Goal: Task Accomplishment & Management: Manage account settings

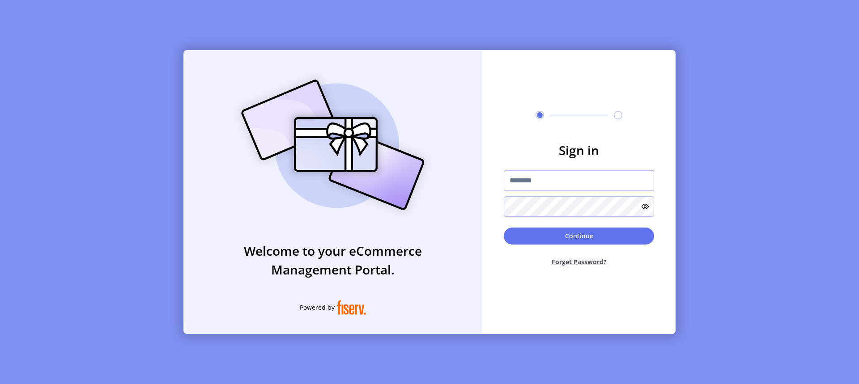
click at [564, 182] on input "text" at bounding box center [579, 180] width 150 height 21
type input "**********"
click at [641, 206] on icon at bounding box center [644, 206] width 7 height 7
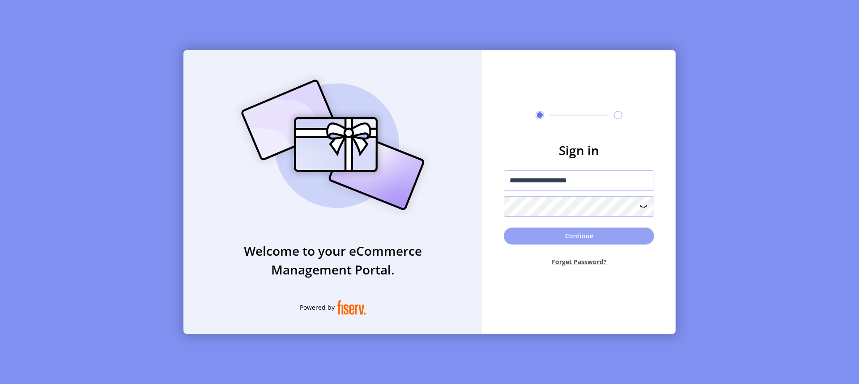
click at [574, 229] on button "Continue" at bounding box center [579, 236] width 150 height 17
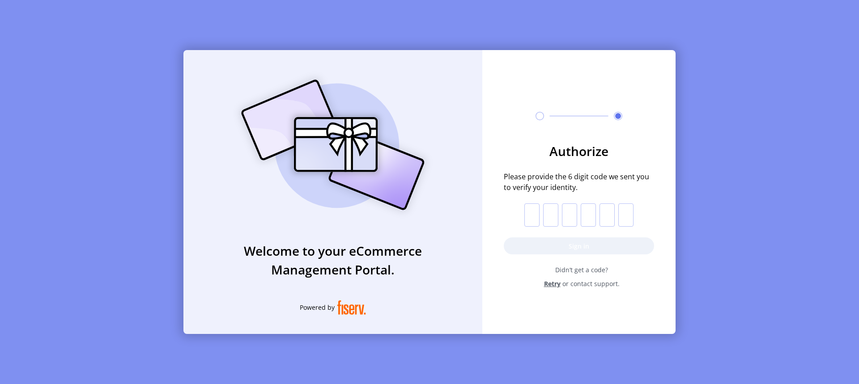
click at [536, 218] on input "text" at bounding box center [531, 214] width 15 height 23
paste input "*"
type input "*"
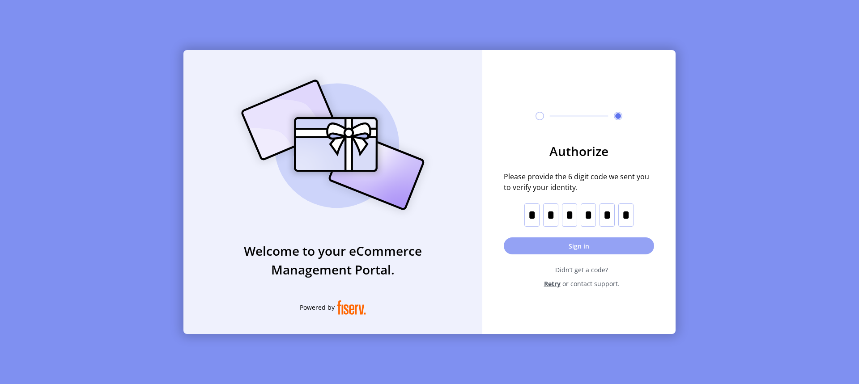
click at [580, 246] on button "Sign in" at bounding box center [579, 245] width 150 height 17
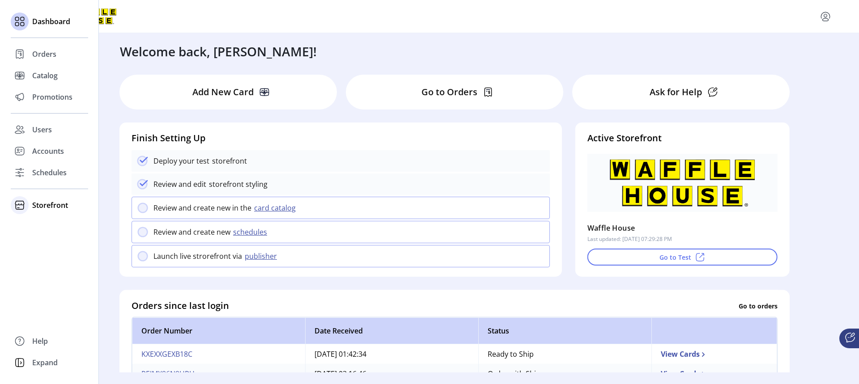
click at [50, 205] on span "Storefront" at bounding box center [50, 205] width 36 height 11
click at [49, 223] on span "Configuration" at bounding box center [55, 223] width 47 height 11
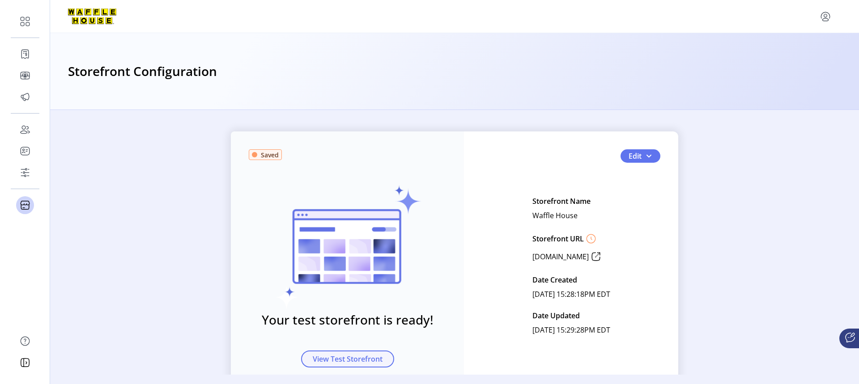
click at [358, 360] on span "View Test Storefront" at bounding box center [348, 359] width 70 height 11
click at [645, 154] on span "button" at bounding box center [648, 156] width 7 height 7
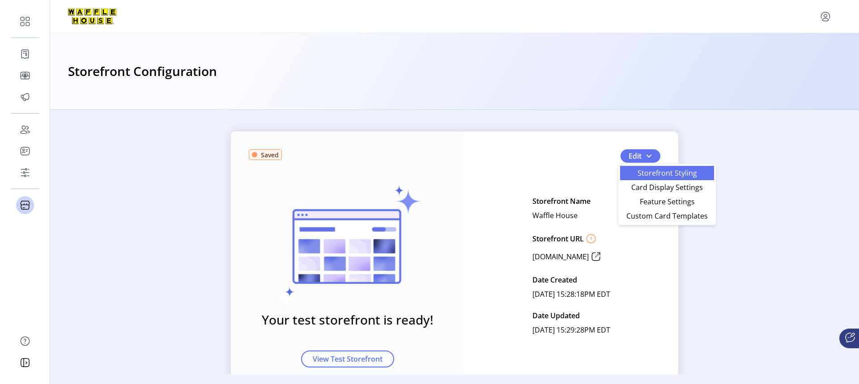
click at [645, 171] on span "Storefront Styling" at bounding box center [666, 172] width 83 height 7
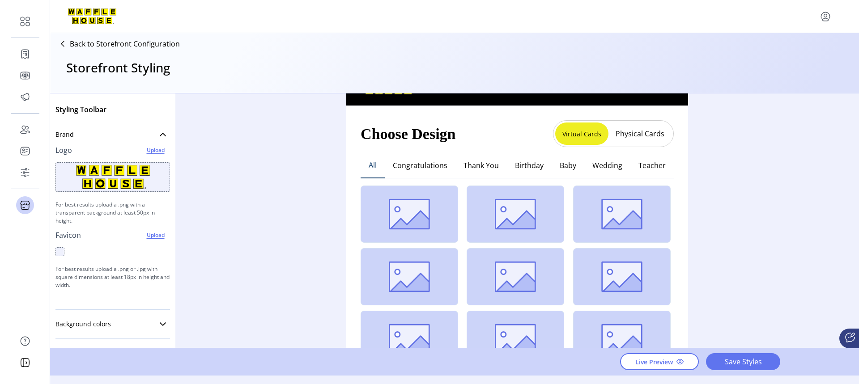
scroll to position [24, 0]
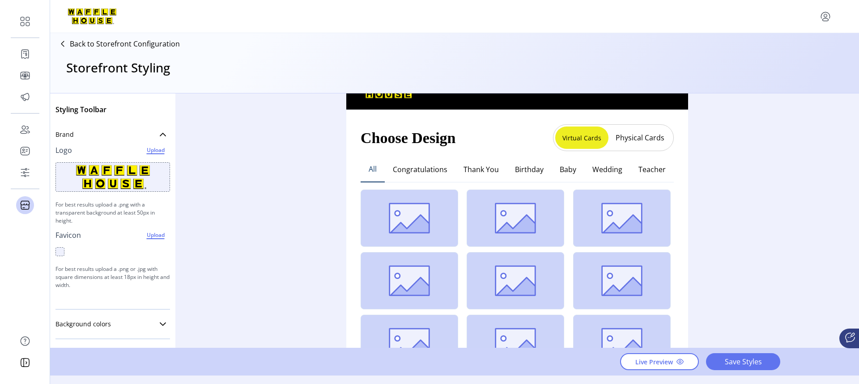
click at [636, 138] on button "Physical Cards" at bounding box center [639, 138] width 63 height 14
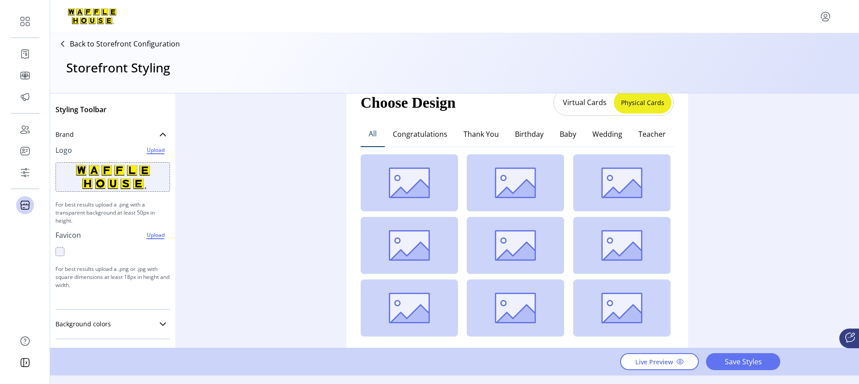
scroll to position [49, 0]
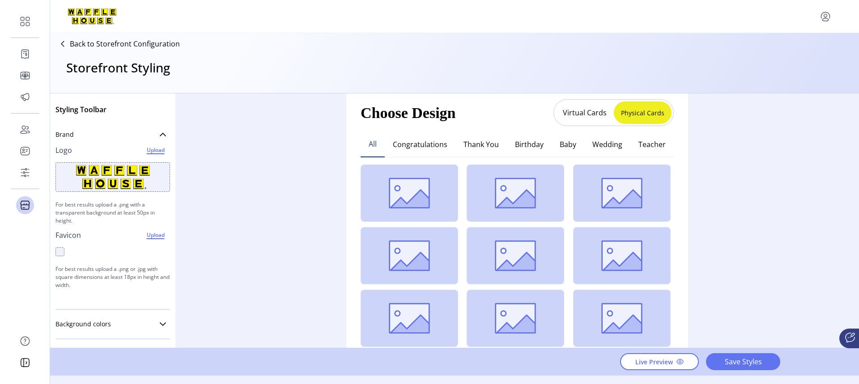
click at [415, 191] on img at bounding box center [408, 193] width 97 height 57
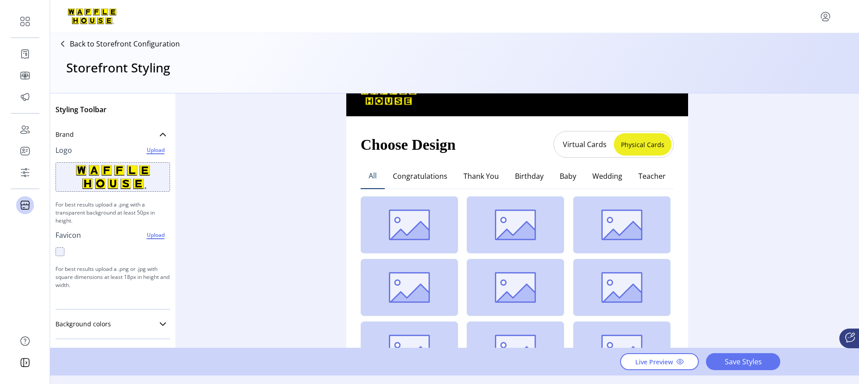
scroll to position [0, 0]
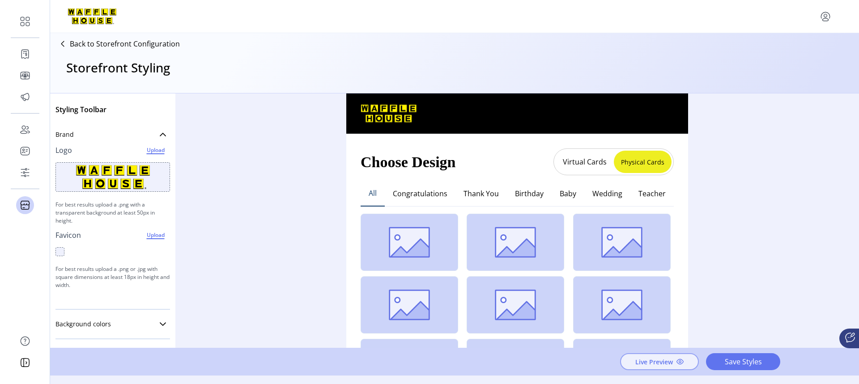
click at [659, 361] on span "Live Preview" at bounding box center [654, 361] width 38 height 9
click at [150, 235] on span "Upload" at bounding box center [155, 235] width 26 height 11
click at [68, 43] on icon at bounding box center [62, 44] width 14 height 14
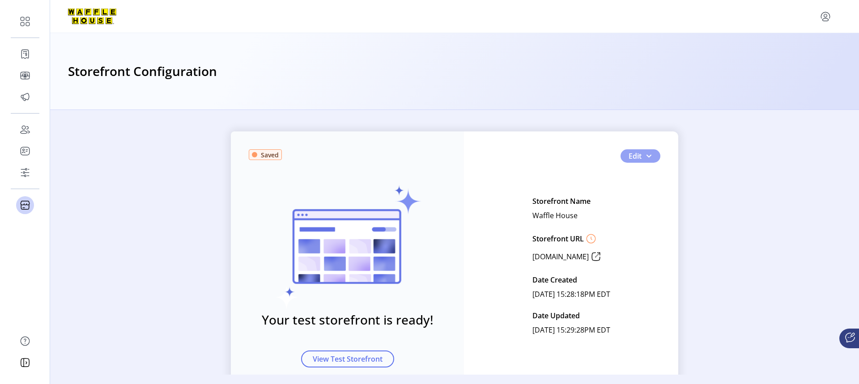
click at [645, 156] on span "button" at bounding box center [648, 156] width 7 height 7
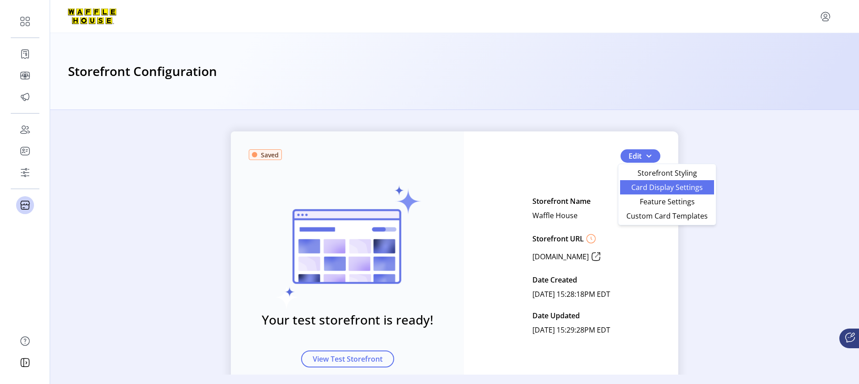
click at [652, 188] on span "Card Display Settings" at bounding box center [666, 187] width 83 height 7
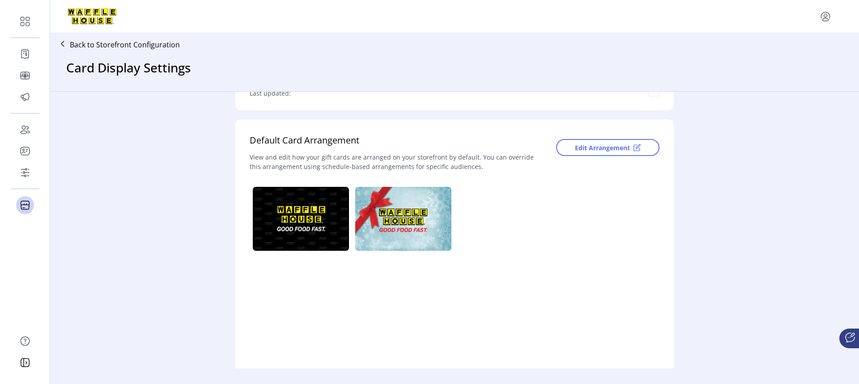
scroll to position [152, 0]
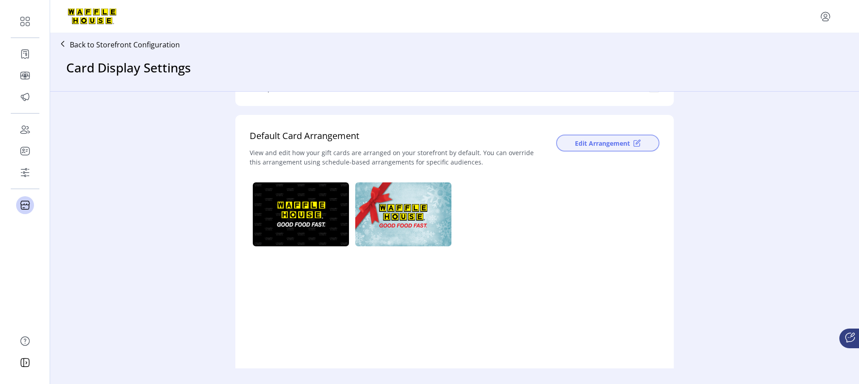
click at [601, 139] on span "Edit Arrangement" at bounding box center [602, 143] width 55 height 9
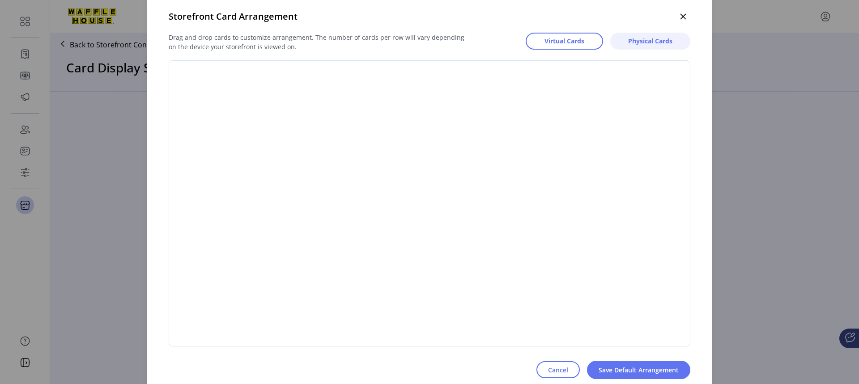
click at [652, 42] on span "Physical Cards" at bounding box center [650, 40] width 44 height 9
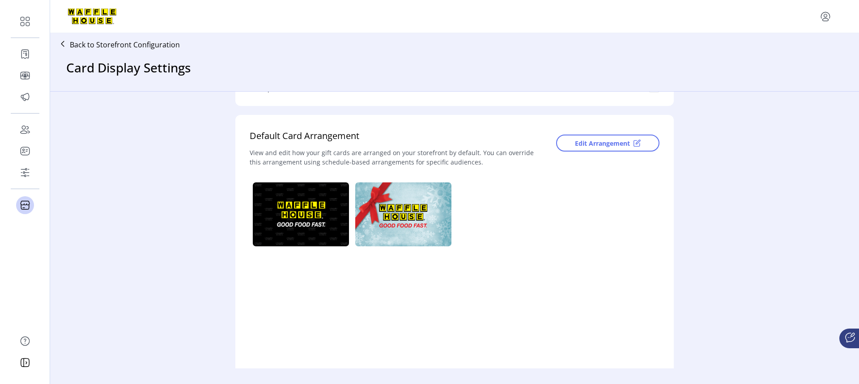
drag, startPoint x: 856, startPoint y: 215, endPoint x: 857, endPoint y: 161, distance: 53.2
click at [66, 42] on icon at bounding box center [62, 44] width 14 height 14
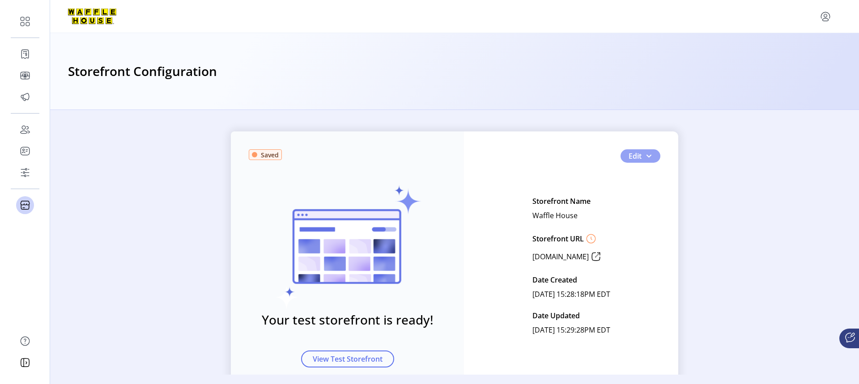
click at [630, 159] on span "Edit" at bounding box center [634, 156] width 13 height 11
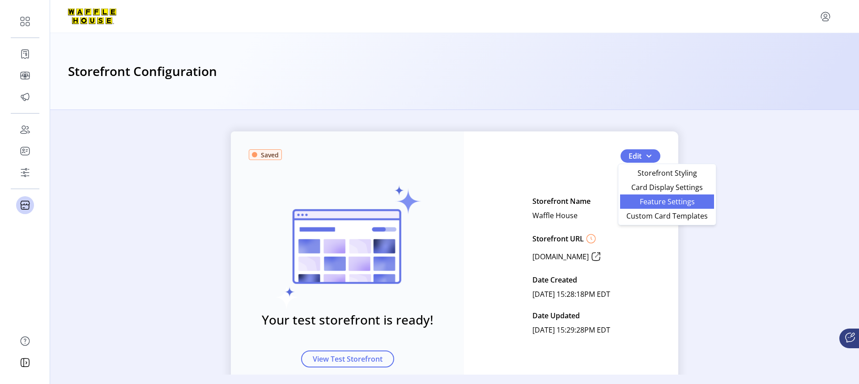
click at [643, 200] on span "Feature Settings" at bounding box center [666, 201] width 83 height 7
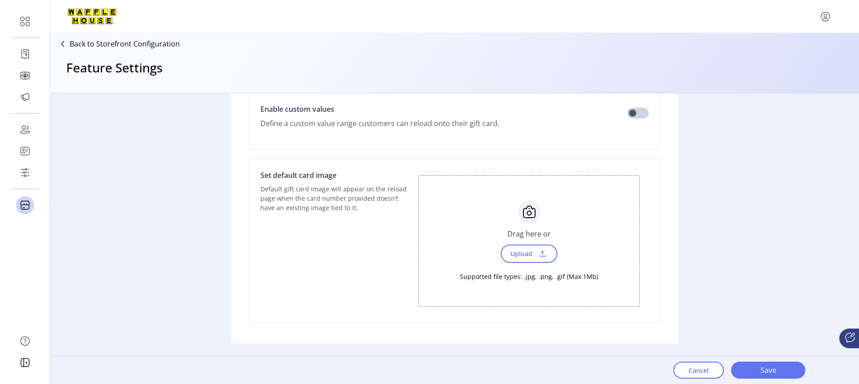
scroll to position [585, 0]
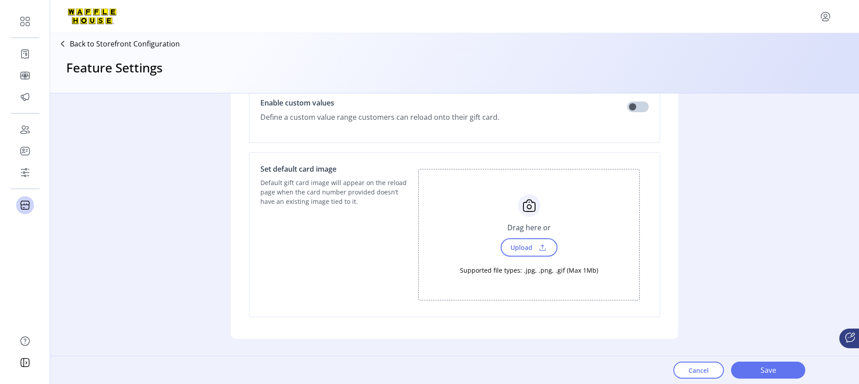
click at [516, 246] on span "Upload" at bounding box center [520, 247] width 31 height 13
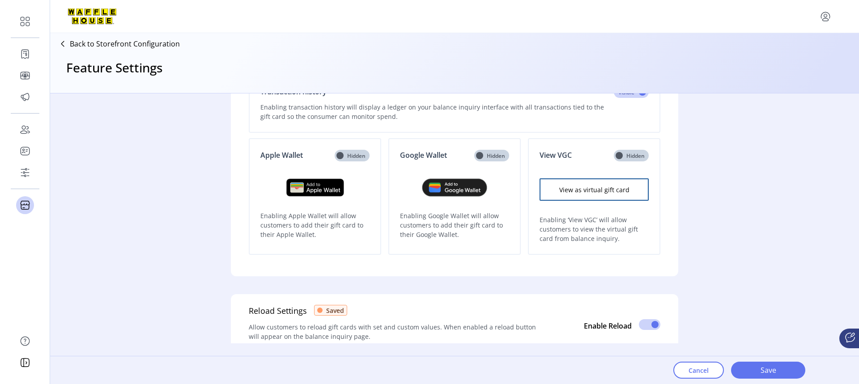
scroll to position [0, 0]
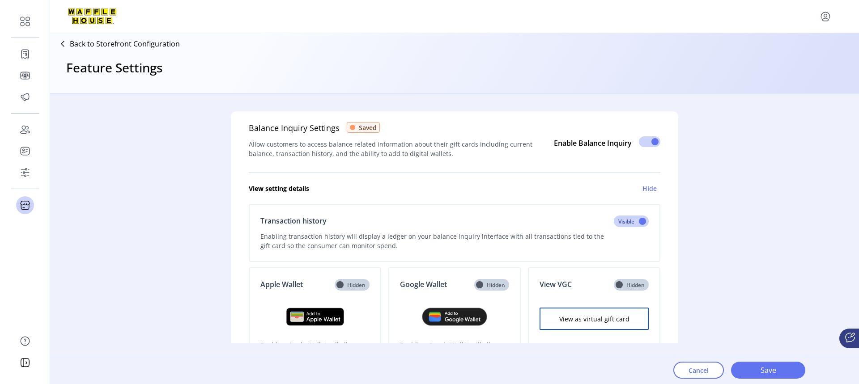
click at [131, 42] on p "Back to Storefront Configuration" at bounding box center [125, 43] width 110 height 11
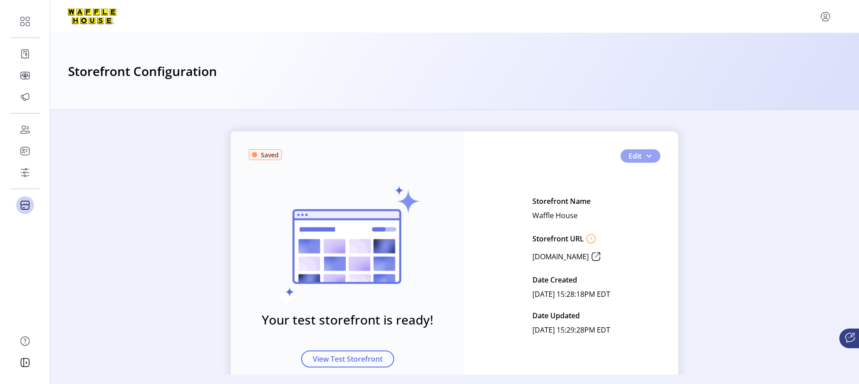
click at [639, 156] on button "Edit" at bounding box center [640, 155] width 40 height 13
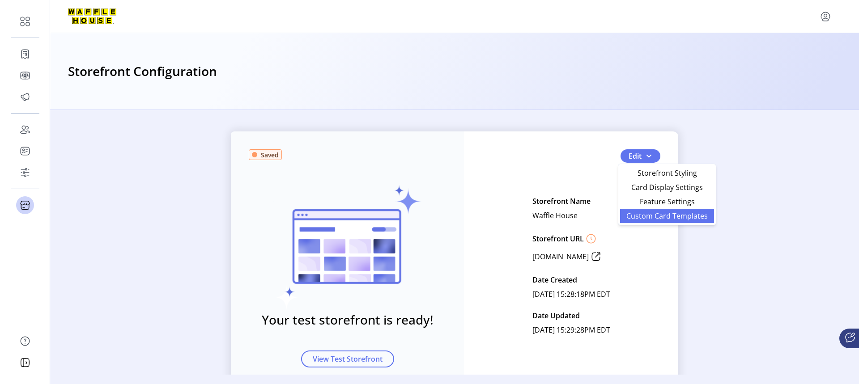
click at [651, 218] on span "Custom Card Templates" at bounding box center [666, 215] width 83 height 7
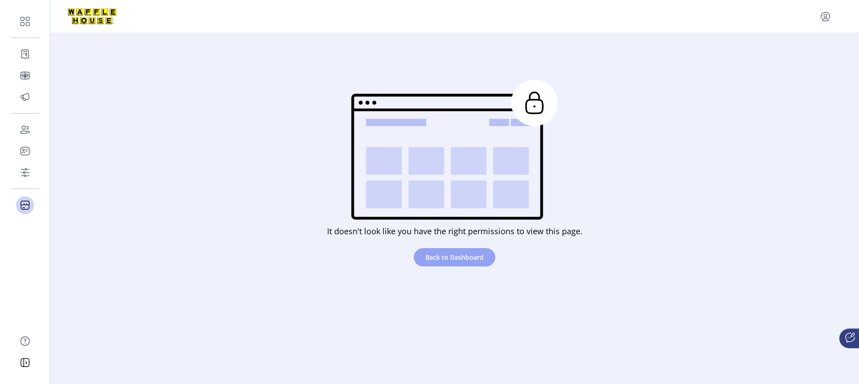
click at [458, 260] on span "Back to Dashboard" at bounding box center [454, 257] width 58 height 9
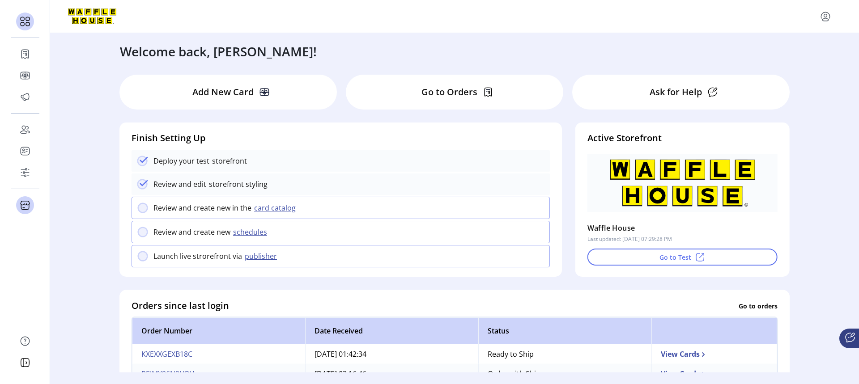
click at [236, 91] on p "Add New Card" at bounding box center [222, 91] width 61 height 13
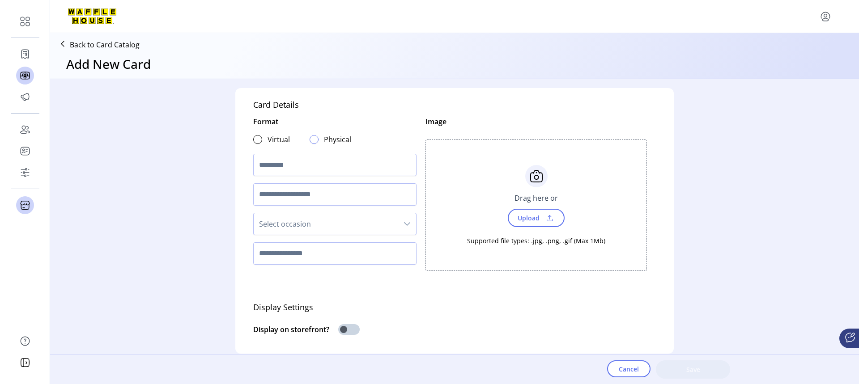
click at [312, 139] on div at bounding box center [313, 139] width 9 height 9
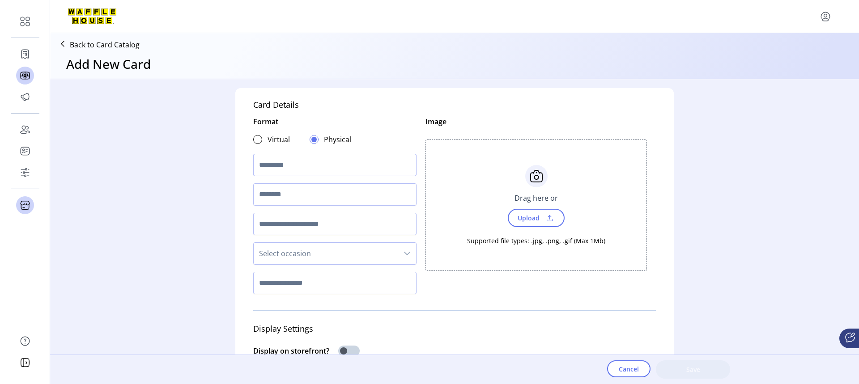
click at [319, 165] on input "text" at bounding box center [334, 165] width 163 height 22
type input "**********"
click at [322, 195] on input "text" at bounding box center [334, 194] width 163 height 22
paste input "****"
type input "****"
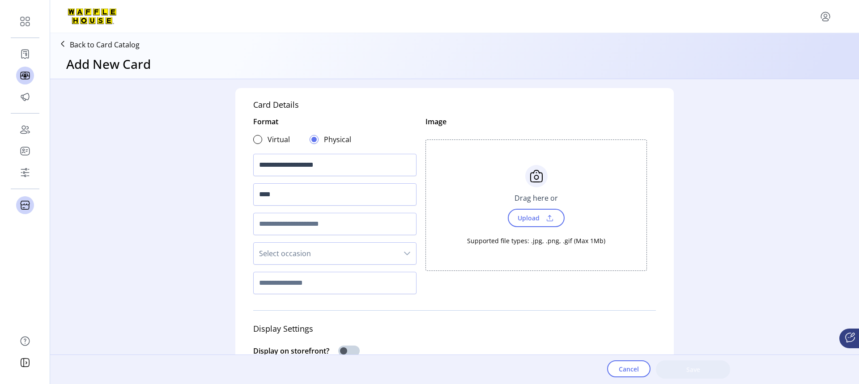
click at [325, 258] on span "Select occasion" at bounding box center [326, 253] width 144 height 21
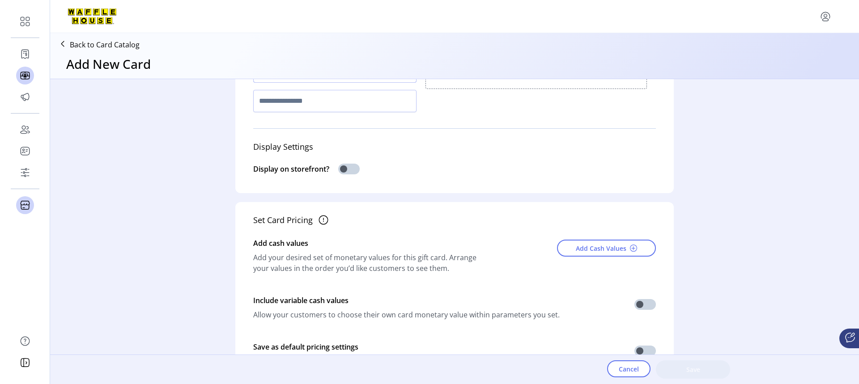
scroll to position [195, 0]
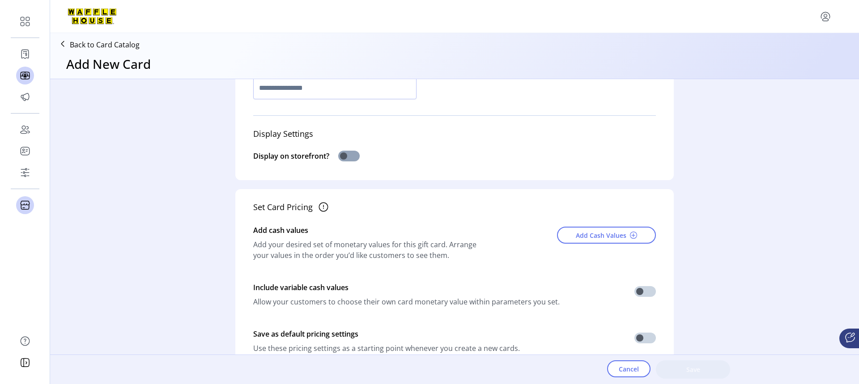
click at [341, 157] on span at bounding box center [348, 156] width 21 height 11
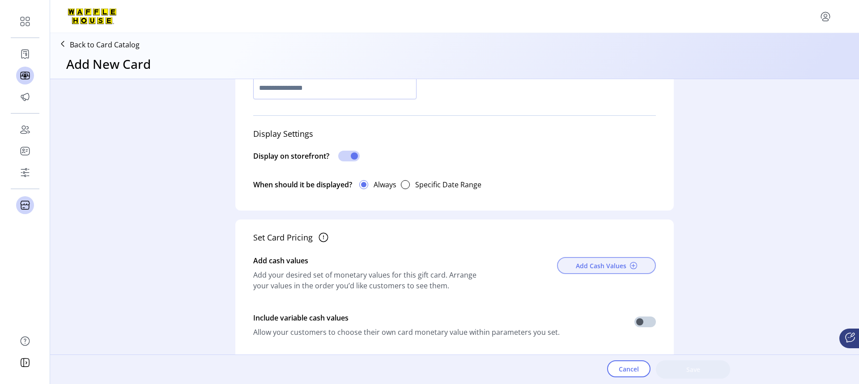
click at [613, 267] on span "Add Cash Values" at bounding box center [601, 265] width 51 height 9
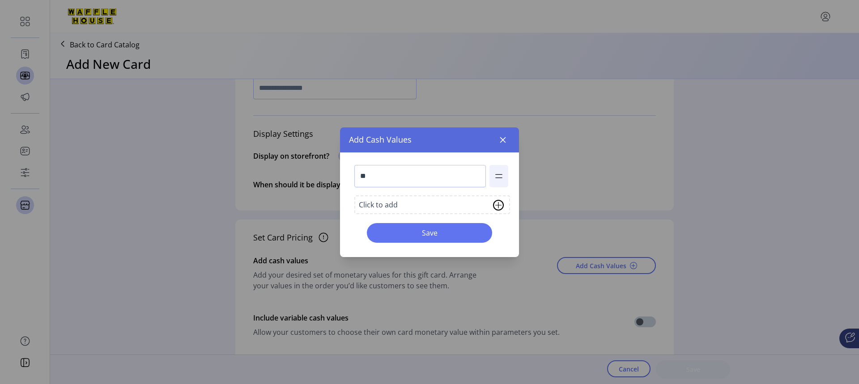
click at [426, 199] on div "Click to add" at bounding box center [432, 204] width 156 height 19
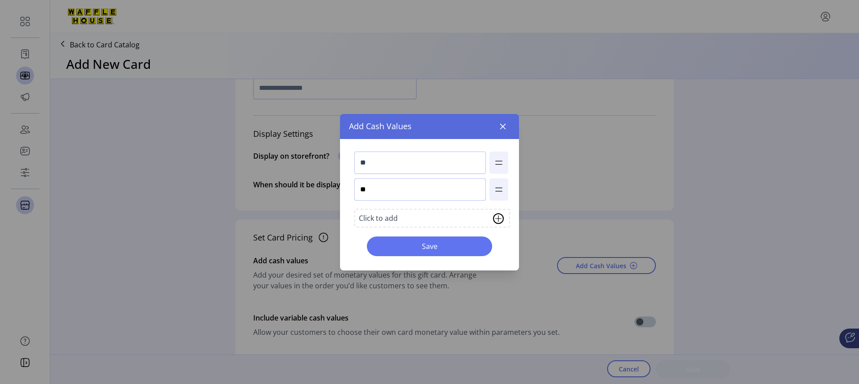
click at [382, 192] on input "**" at bounding box center [419, 189] width 131 height 22
drag, startPoint x: 398, startPoint y: 169, endPoint x: 404, endPoint y: 165, distance: 6.8
click at [394, 165] on input "**" at bounding box center [419, 163] width 131 height 22
type input "***"
click at [391, 186] on input "**" at bounding box center [419, 189] width 131 height 22
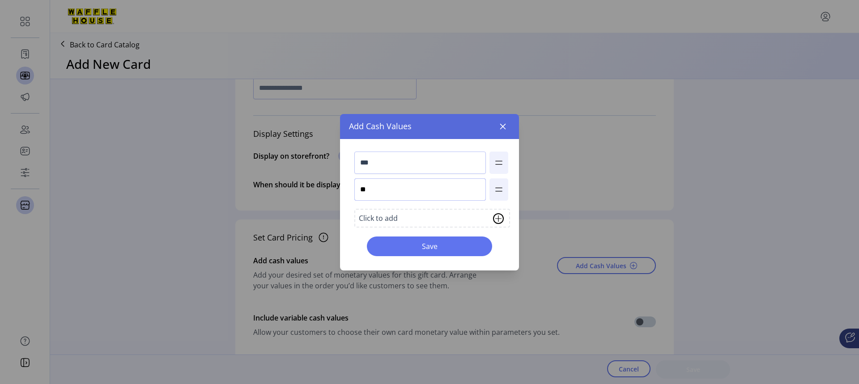
type input "***"
click at [396, 215] on div "Click to add" at bounding box center [378, 218] width 39 height 11
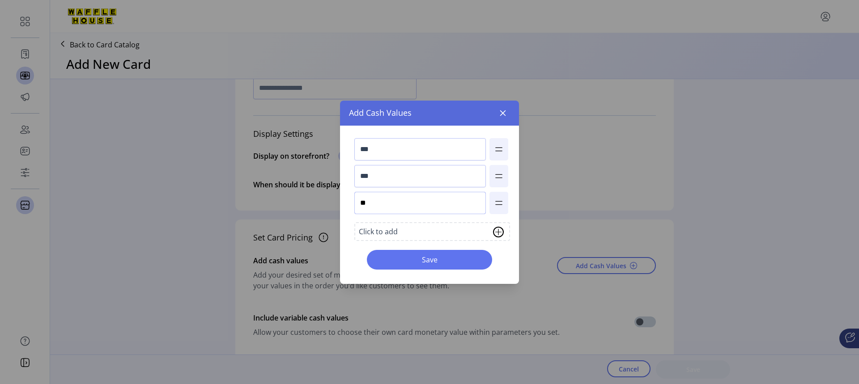
click at [397, 206] on input "**" at bounding box center [419, 203] width 131 height 22
type input "***"
click at [388, 231] on div "Click to add" at bounding box center [378, 231] width 39 height 11
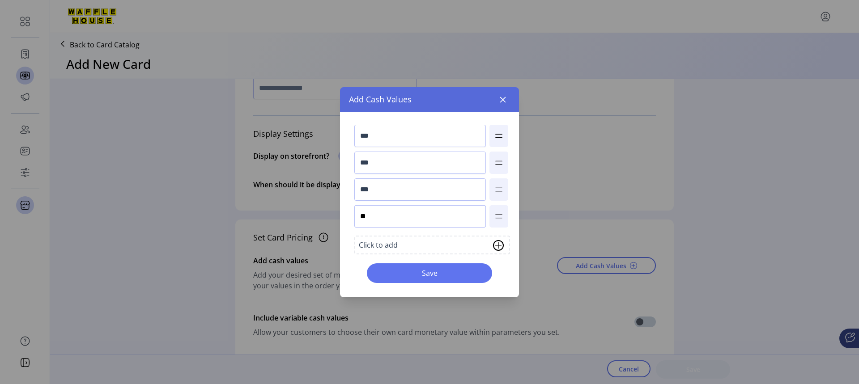
click at [400, 222] on input "**" at bounding box center [419, 216] width 131 height 22
type input "****"
click at [427, 275] on span "Save" at bounding box center [429, 273] width 102 height 11
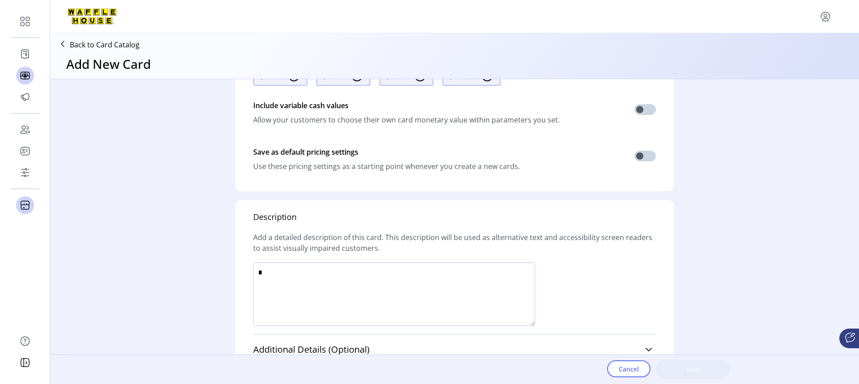
scroll to position [432, 0]
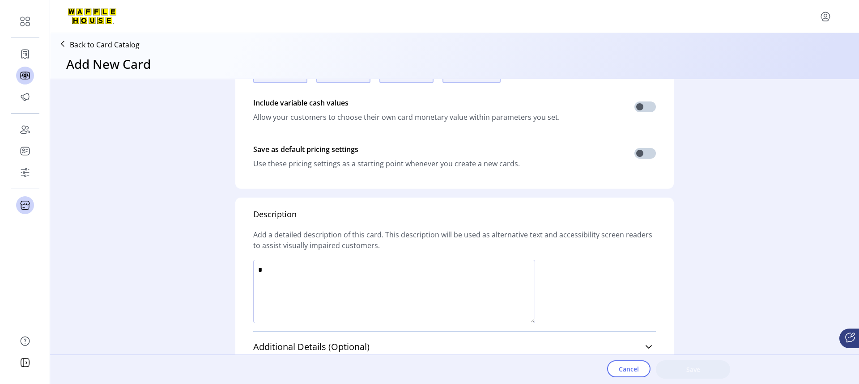
drag, startPoint x: 255, startPoint y: 271, endPoint x: 433, endPoint y: 271, distance: 177.5
click at [433, 271] on textarea at bounding box center [394, 292] width 282 height 64
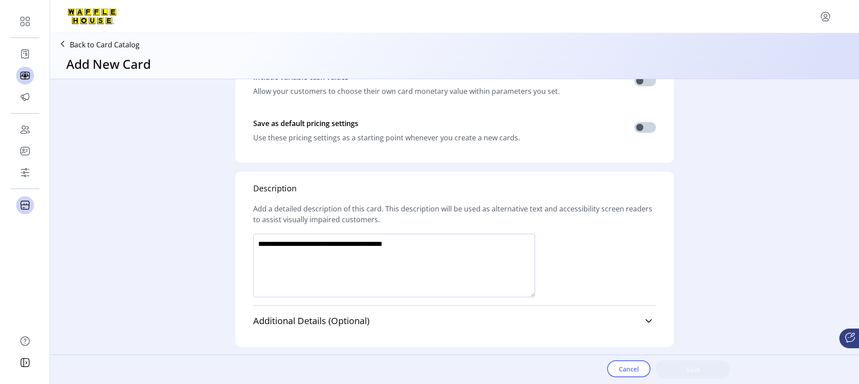
type textarea "**********"
click at [847, 338] on icon at bounding box center [849, 337] width 11 height 11
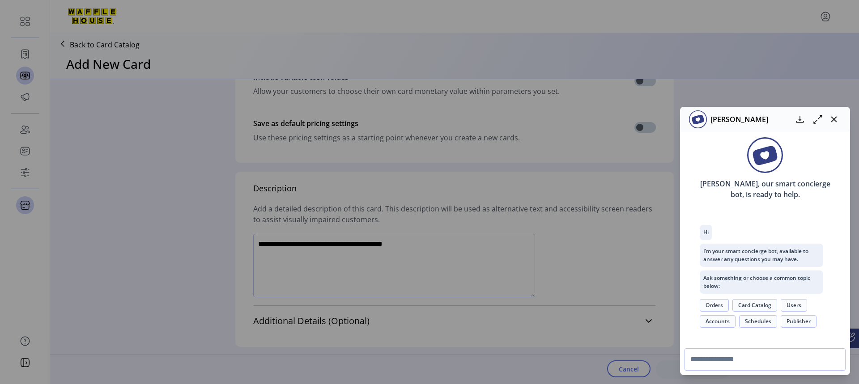
click at [847, 338] on div "[PERSON_NAME], our smart concierge bot, is ready to help. Hi I’m your smart con…" at bounding box center [765, 238] width 170 height 212
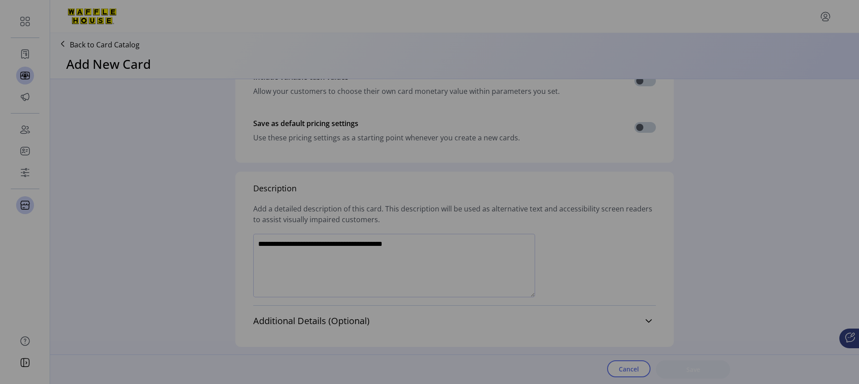
click at [582, 284] on div "[PERSON_NAME] [PERSON_NAME], our smart concierge bot, is ready to help. Hi I’m …" at bounding box center [429, 192] width 859 height 384
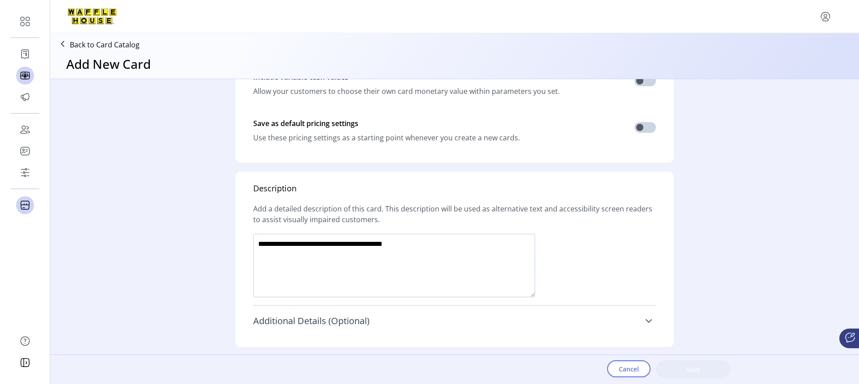
click at [647, 322] on icon at bounding box center [648, 321] width 6 height 4
click at [647, 322] on icon at bounding box center [648, 321] width 7 height 7
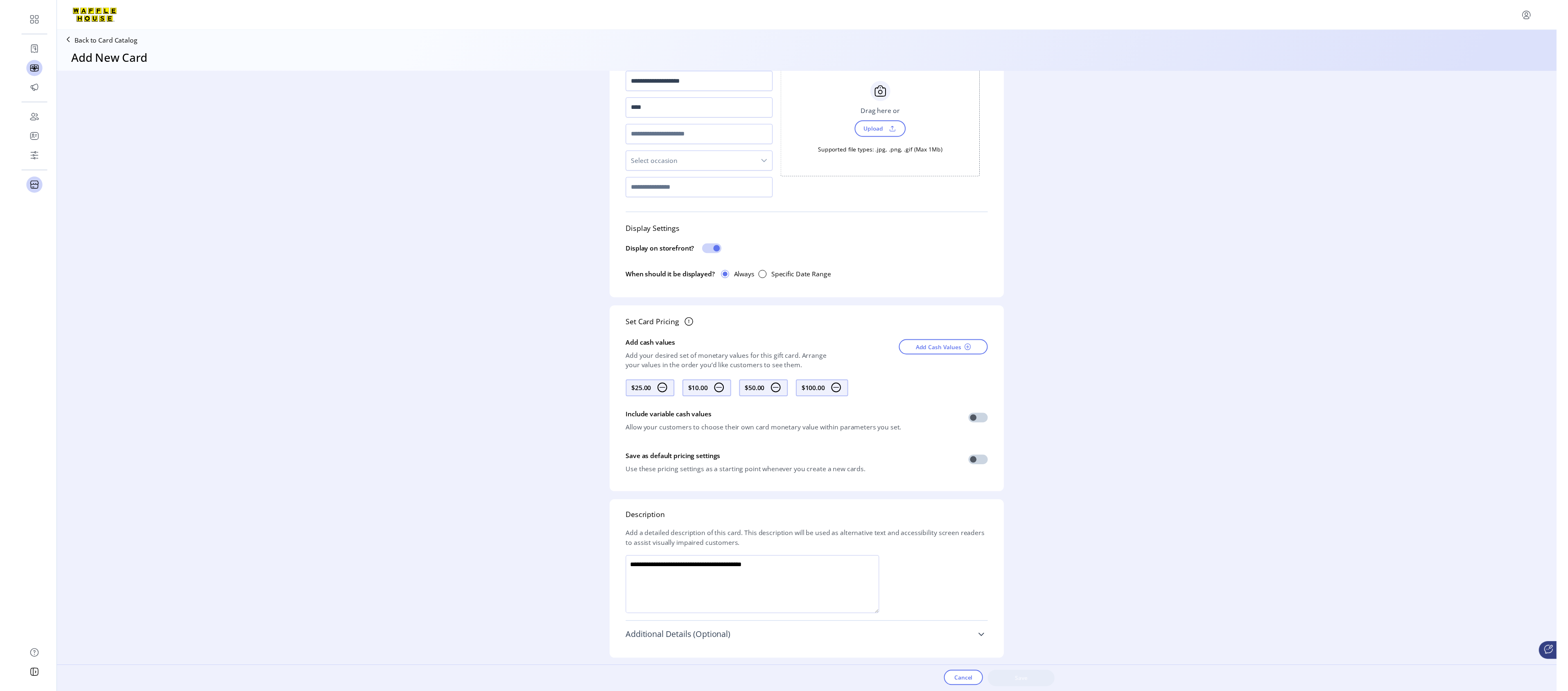
scroll to position [5, 3]
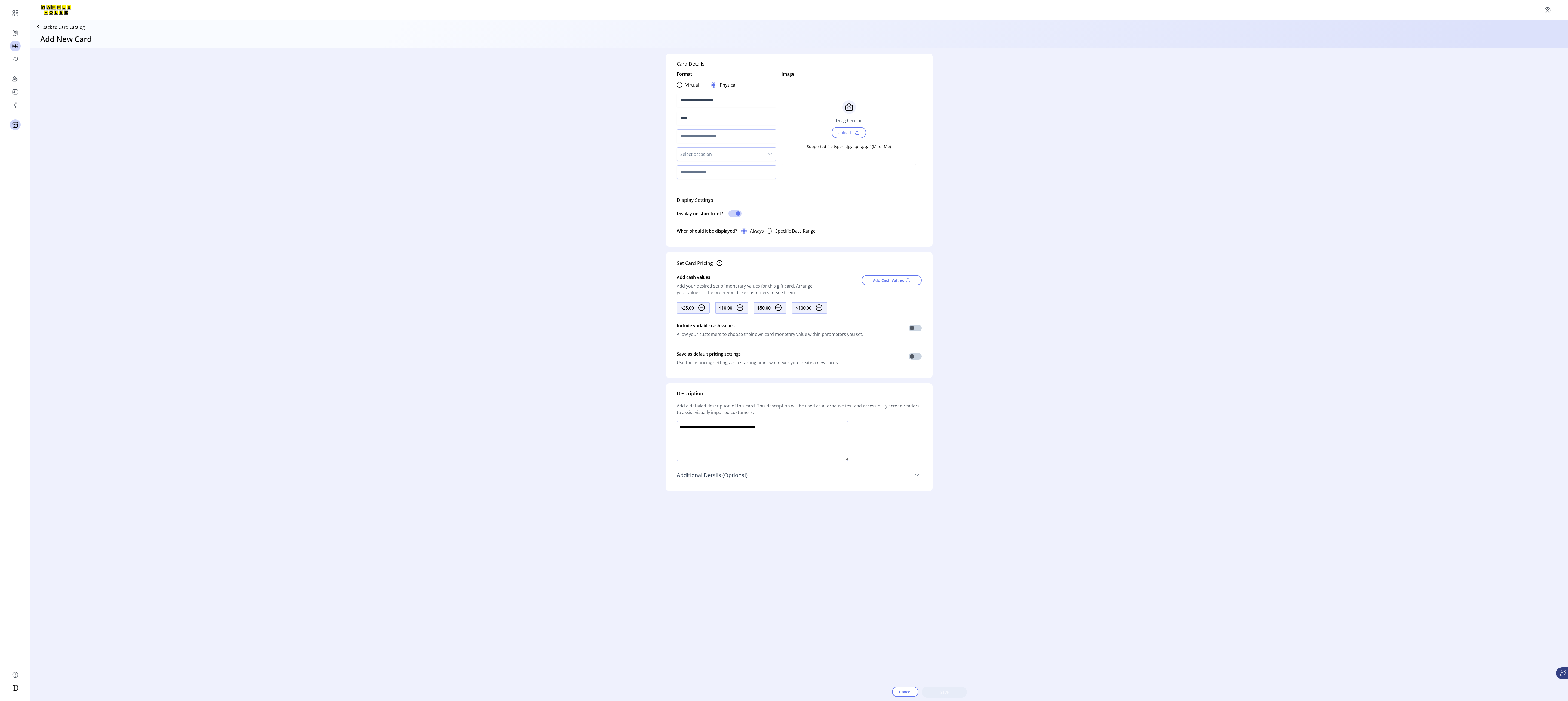
drag, startPoint x: 501, startPoint y: 1, endPoint x: 1162, endPoint y: 403, distance: 773.6
click at [522, 234] on div "**********" at bounding box center [799, 366] width 1538 height 636
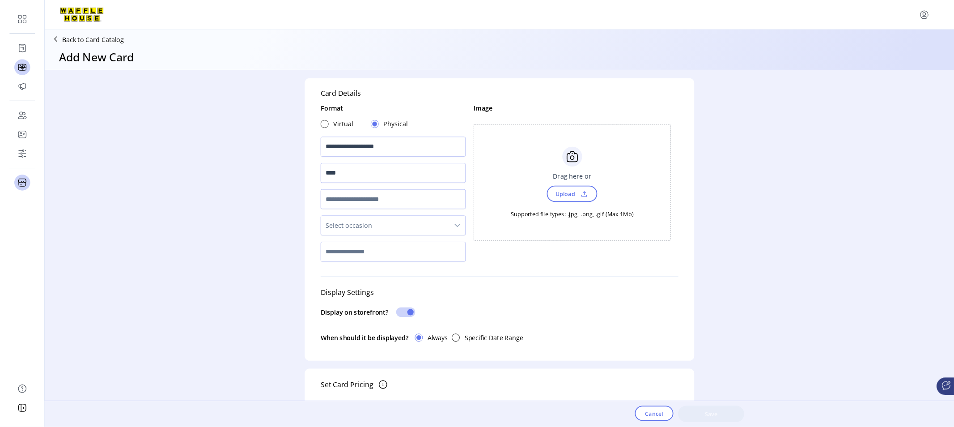
scroll to position [0, 0]
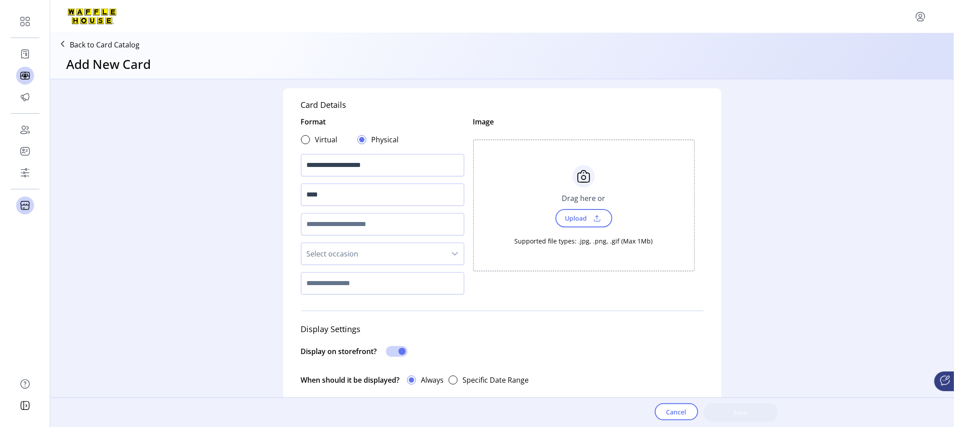
drag, startPoint x: 2363, startPoint y: 0, endPoint x: 798, endPoint y: 368, distance: 1607.4
click at [798, 368] on div "**********" at bounding box center [502, 238] width 904 height 319
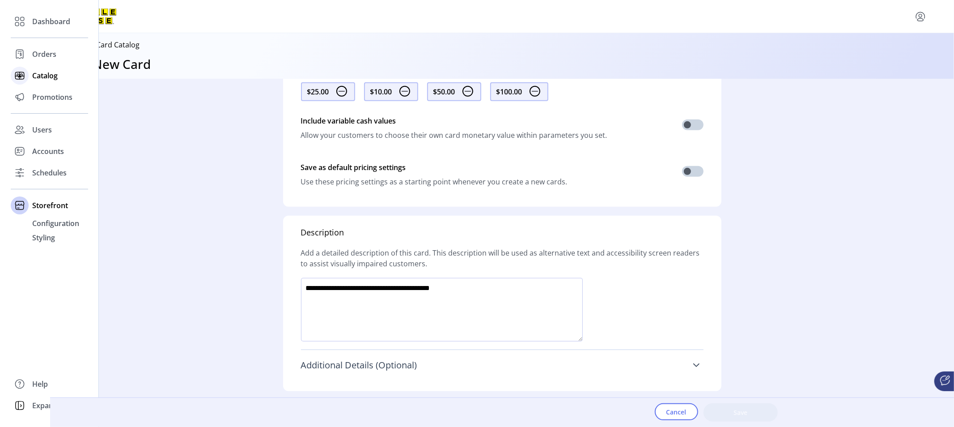
click at [46, 74] on span "Catalog" at bounding box center [44, 75] width 25 height 11
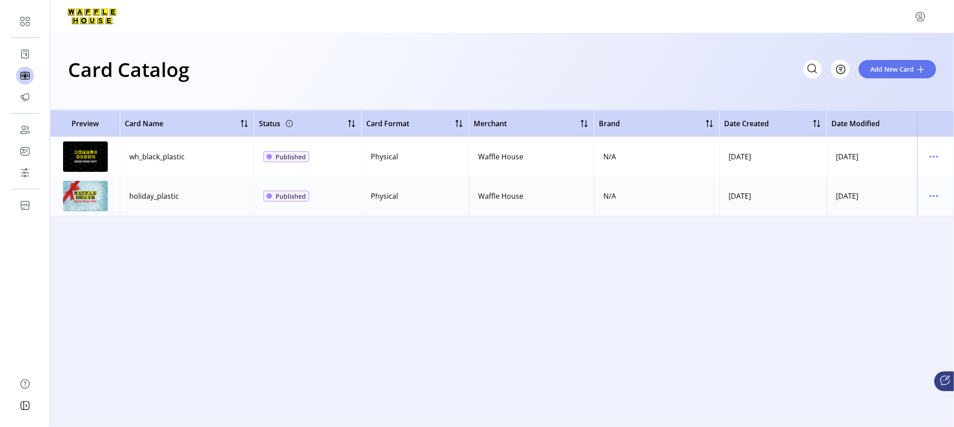
click at [289, 197] on span "Published" at bounding box center [290, 195] width 30 height 9
click at [858, 195] on icon "menu" at bounding box center [934, 196] width 14 height 14
click at [858, 227] on span "Edit Details" at bounding box center [896, 227] width 74 height 7
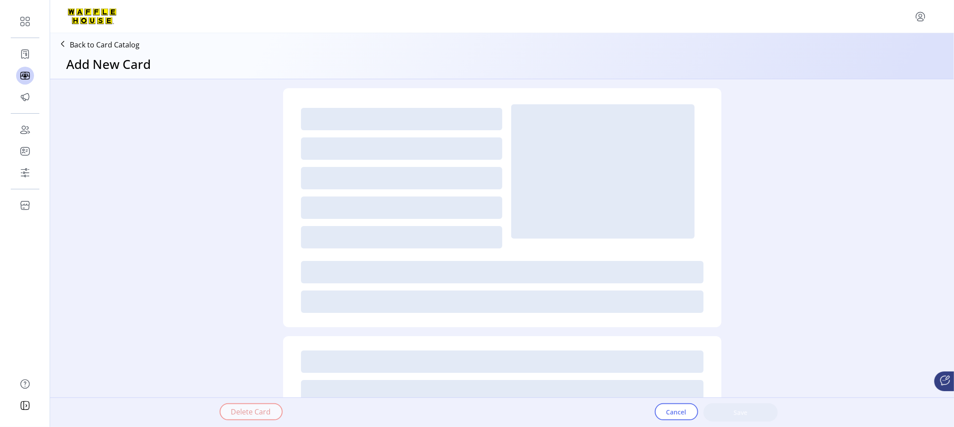
type textarea "**********"
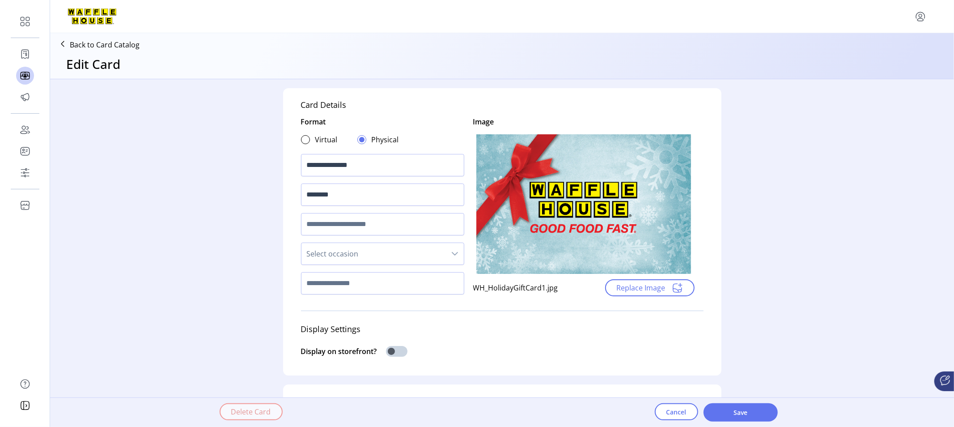
click at [66, 43] on icon at bounding box center [62, 44] width 14 height 14
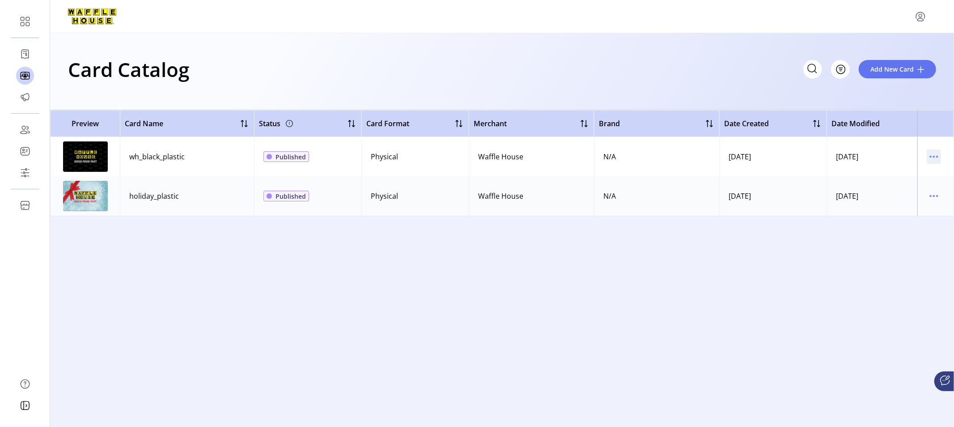
click at [858, 157] on icon "menu" at bounding box center [934, 156] width 14 height 14
click at [858, 174] on span "View Details" at bounding box center [896, 173] width 74 height 7
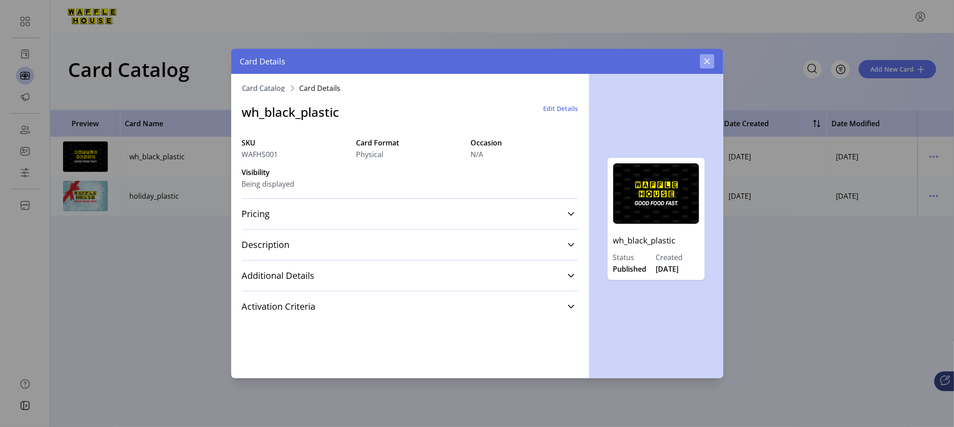
click at [706, 60] on icon "button" at bounding box center [707, 62] width 6 height 6
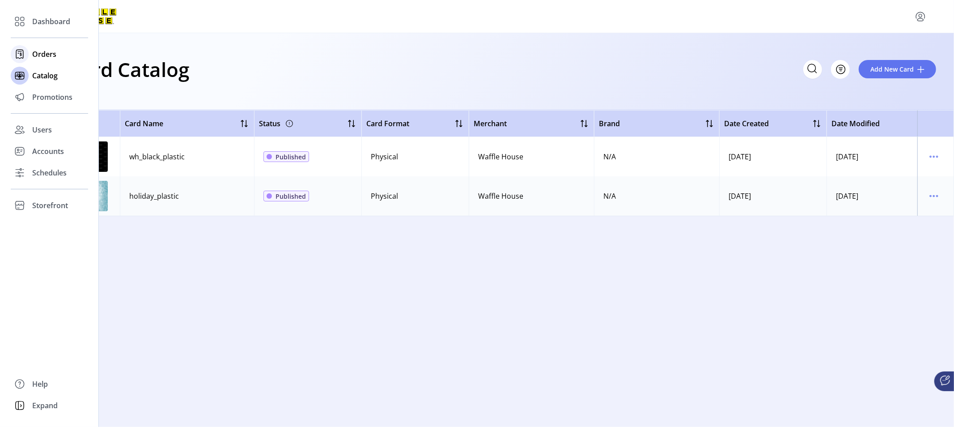
click at [52, 54] on span "Orders" at bounding box center [44, 54] width 24 height 11
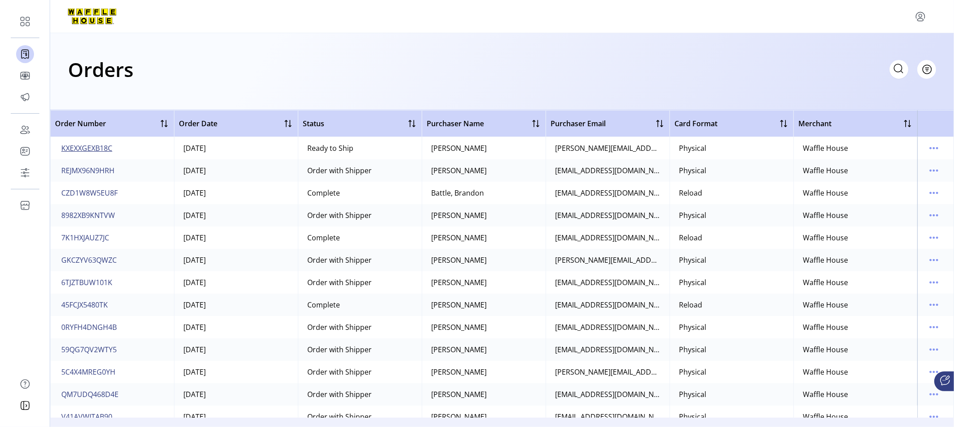
click at [101, 148] on span "KXEXXGEXB18C" at bounding box center [86, 148] width 51 height 11
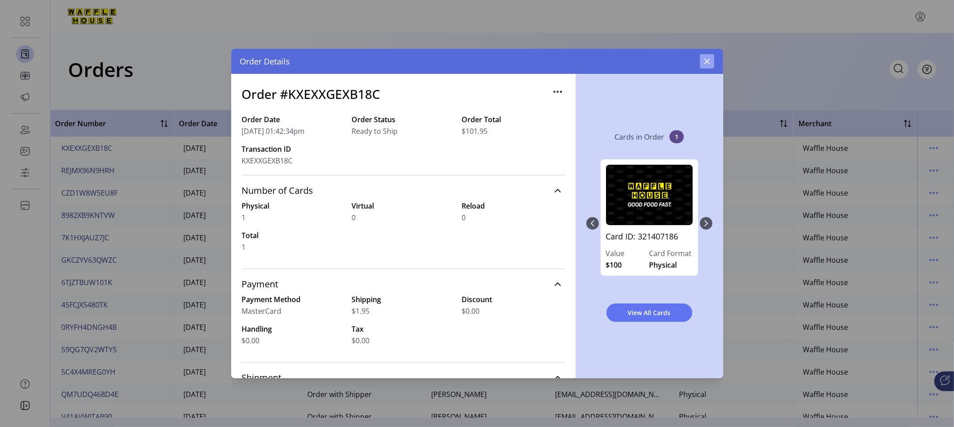
click at [706, 60] on icon "button" at bounding box center [707, 62] width 6 height 6
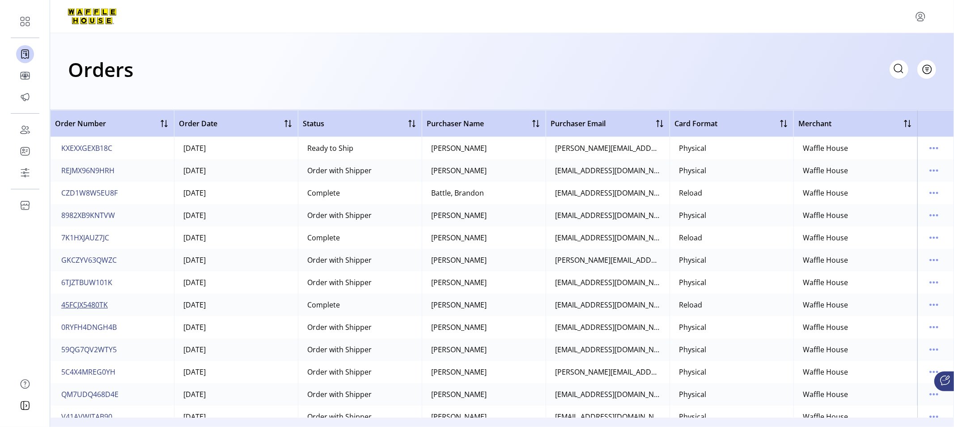
click at [86, 307] on span "45FCJX5480TK" at bounding box center [84, 304] width 47 height 11
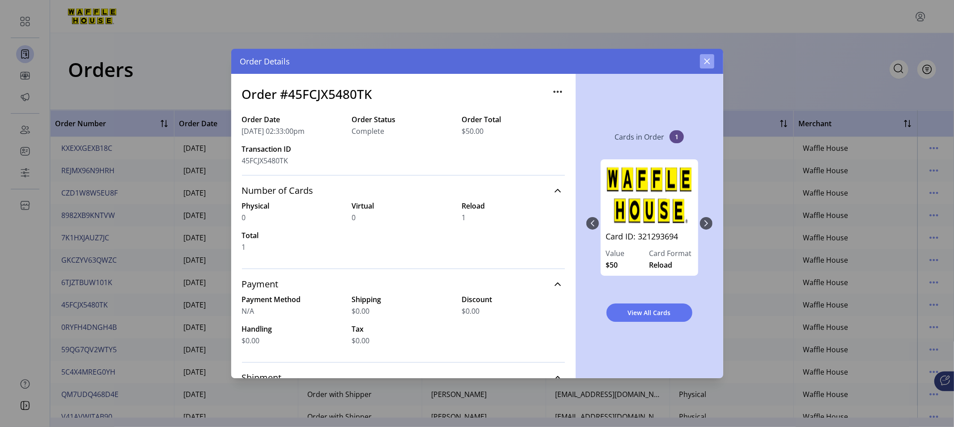
click at [707, 58] on icon "button" at bounding box center [706, 61] width 7 height 7
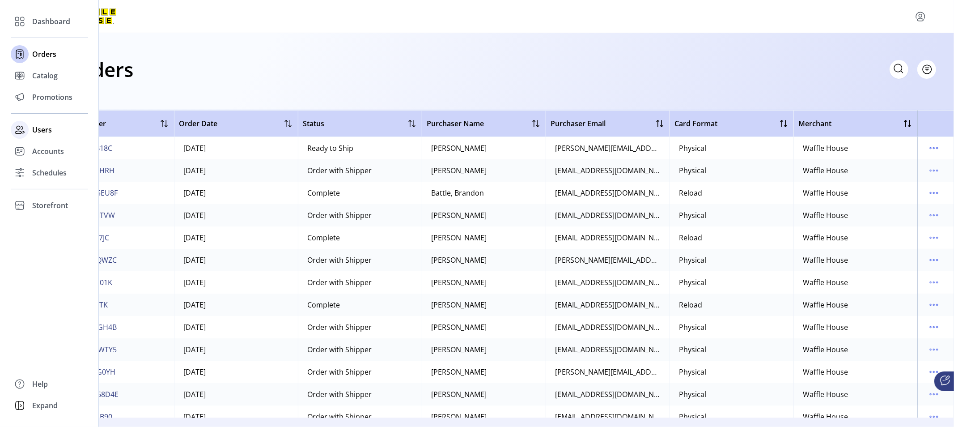
click at [23, 129] on icon at bounding box center [20, 130] width 14 height 14
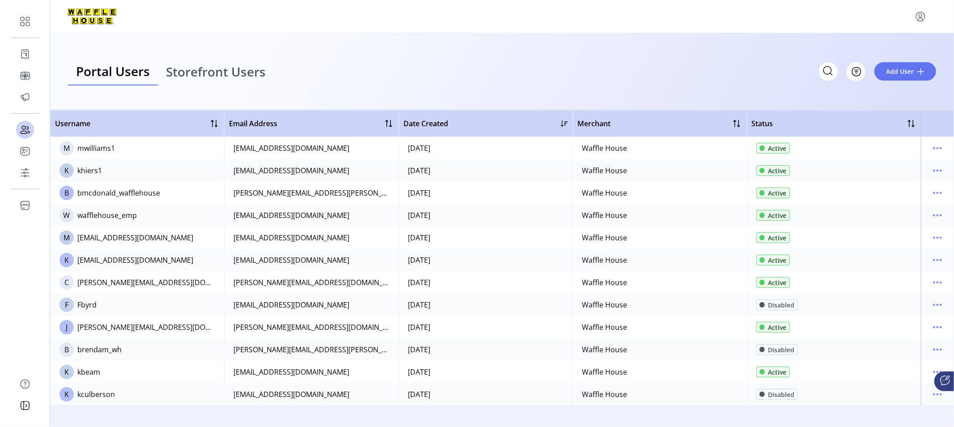
click at [858, 380] on icon at bounding box center [945, 380] width 11 height 11
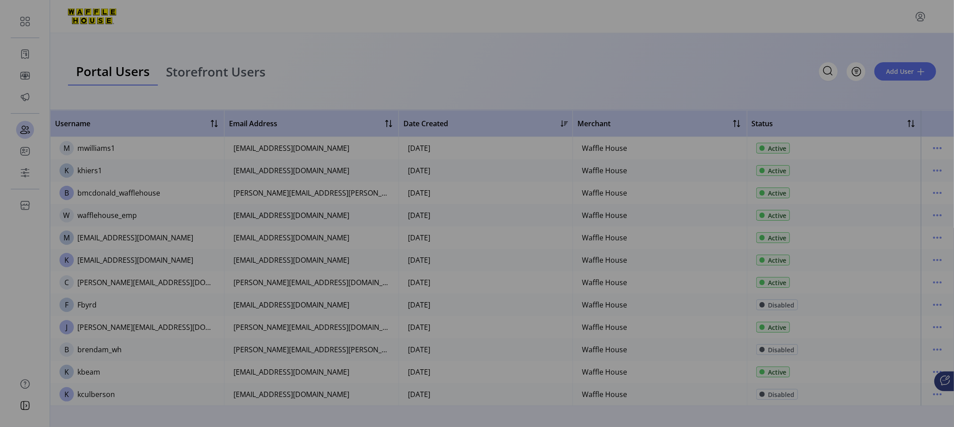
click at [713, 96] on div "[PERSON_NAME] [PERSON_NAME], our smart concierge bot, is ready to help. Hi I’m …" at bounding box center [477, 213] width 954 height 427
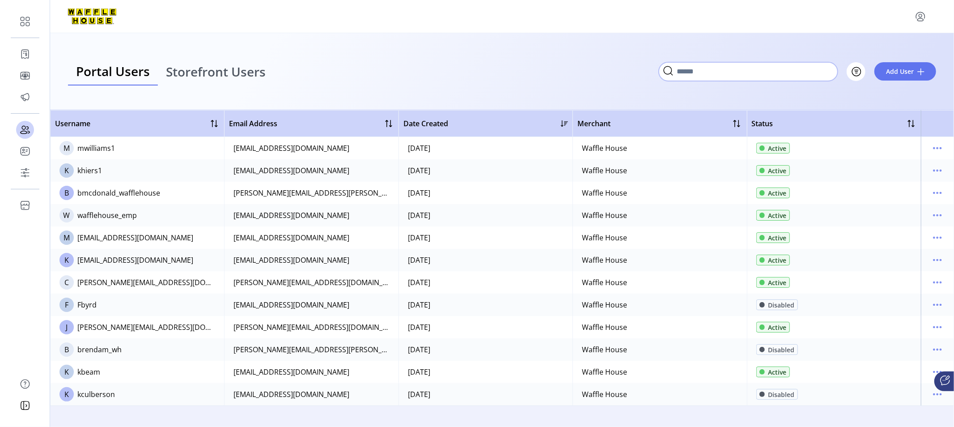
click at [734, 74] on input "Search" at bounding box center [748, 71] width 179 height 19
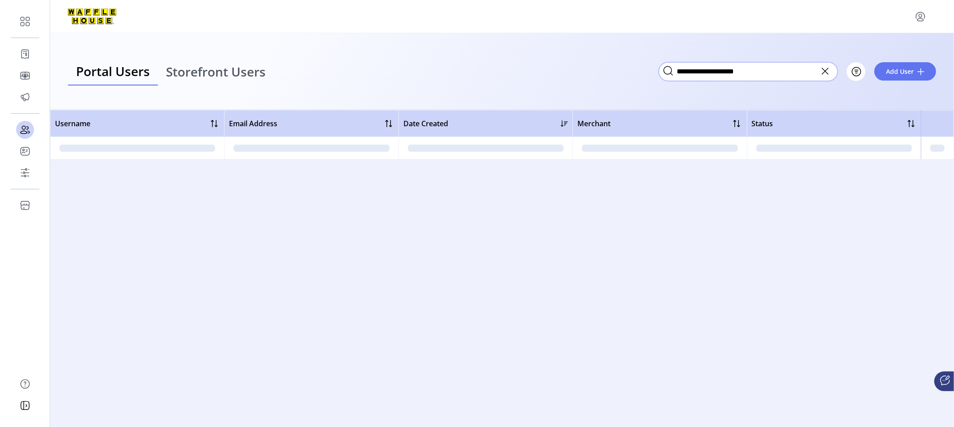
type input "**********"
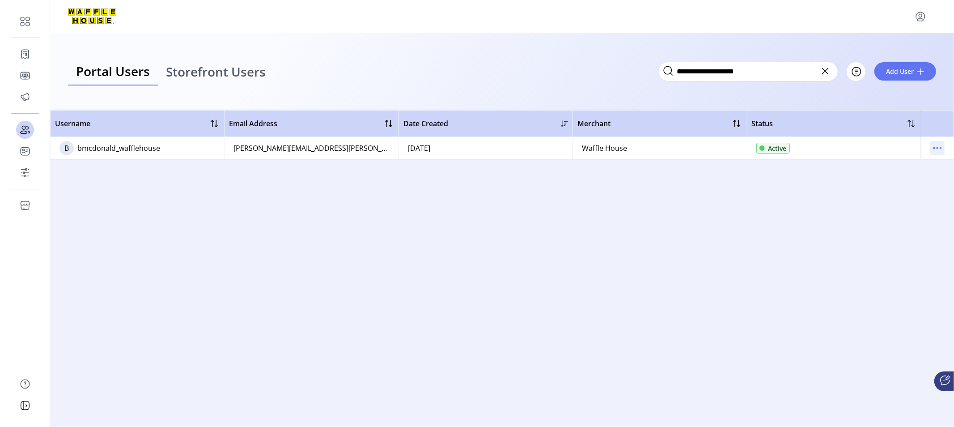
click at [858, 148] on icon "menu" at bounding box center [937, 148] width 14 height 14
click at [858, 179] on span "View Details" at bounding box center [900, 179] width 74 height 7
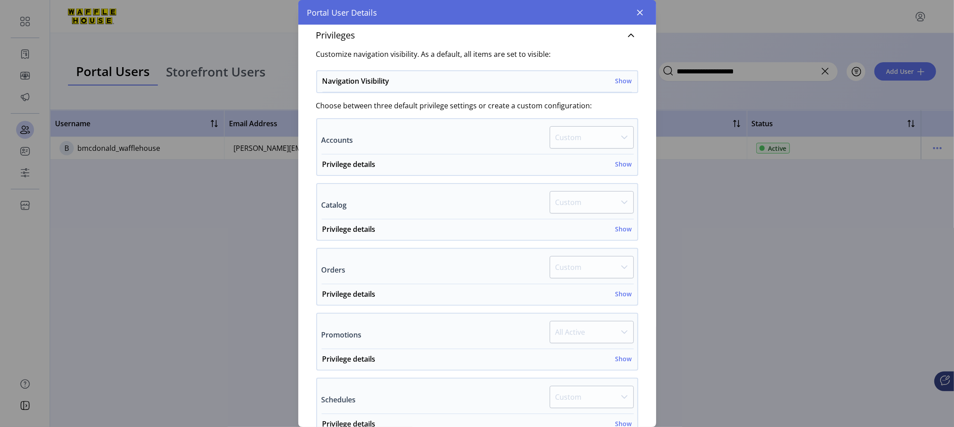
scroll to position [153, 0]
click at [622, 162] on h6 "Show" at bounding box center [623, 164] width 17 height 9
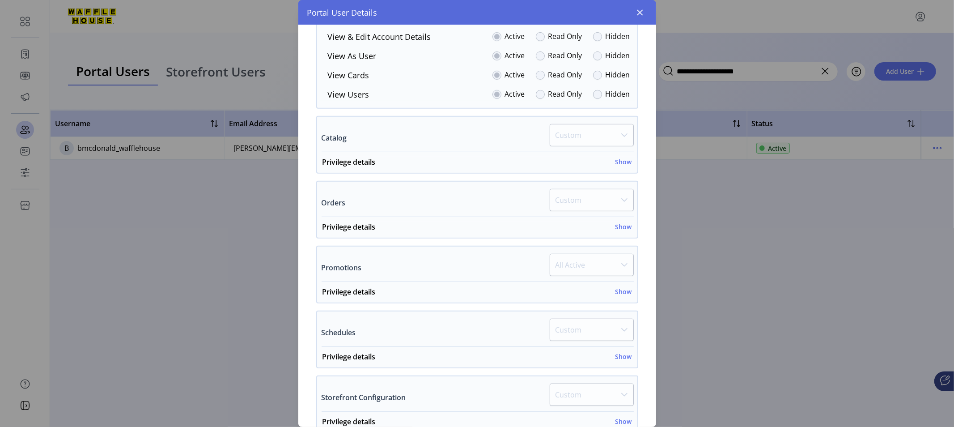
scroll to position [367, 0]
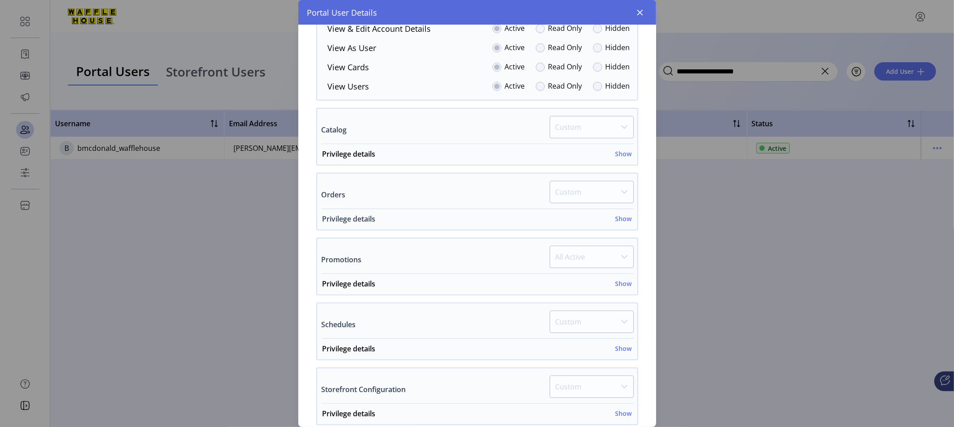
click at [622, 214] on h6 "Show" at bounding box center [623, 218] width 17 height 9
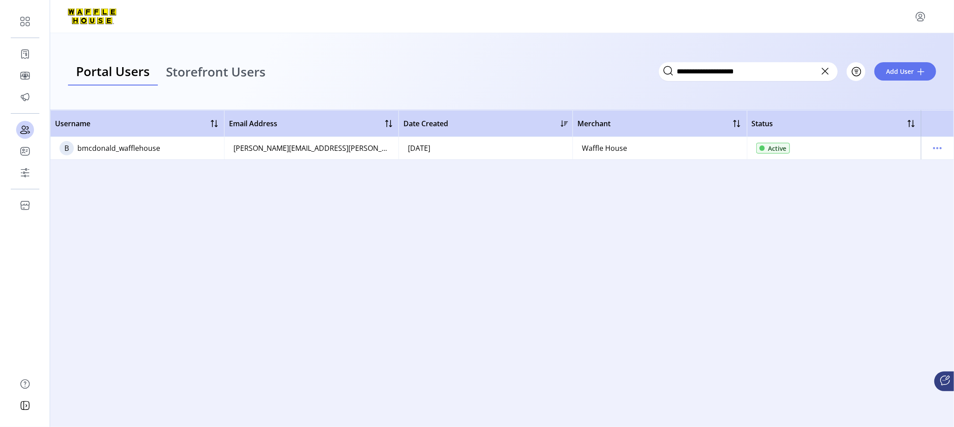
scroll to position [586, 0]
drag, startPoint x: 656, startPoint y: 206, endPoint x: 656, endPoint y: 212, distance: 5.8
click at [858, 144] on td at bounding box center [937, 148] width 33 height 22
click at [858, 148] on icon "menu" at bounding box center [937, 148] width 1 height 1
click at [858, 178] on span "View Details" at bounding box center [900, 179] width 74 height 7
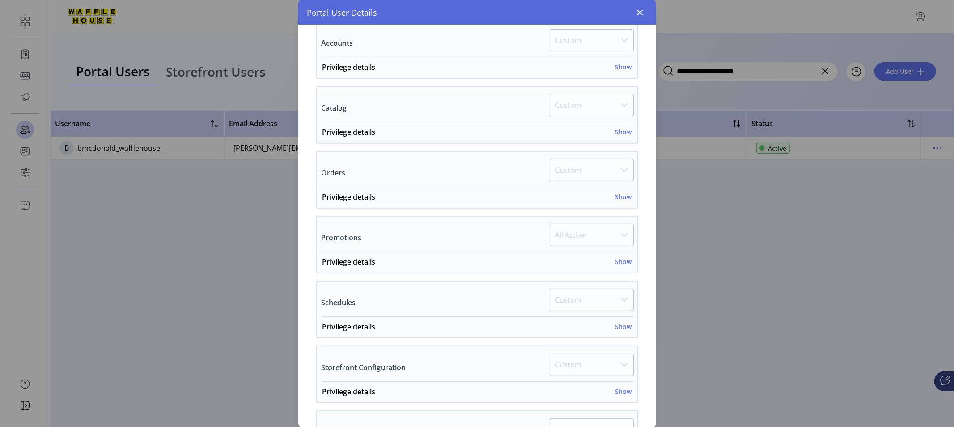
scroll to position [234, 0]
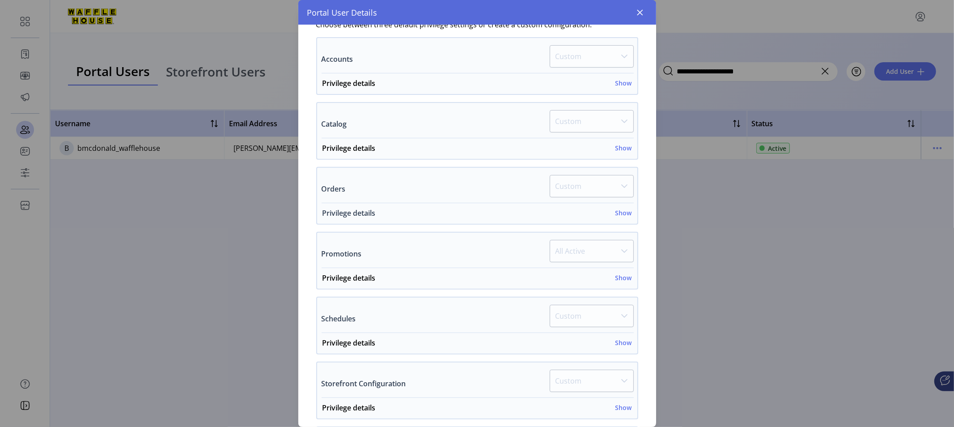
click at [615, 211] on h6 "Show" at bounding box center [623, 212] width 17 height 9
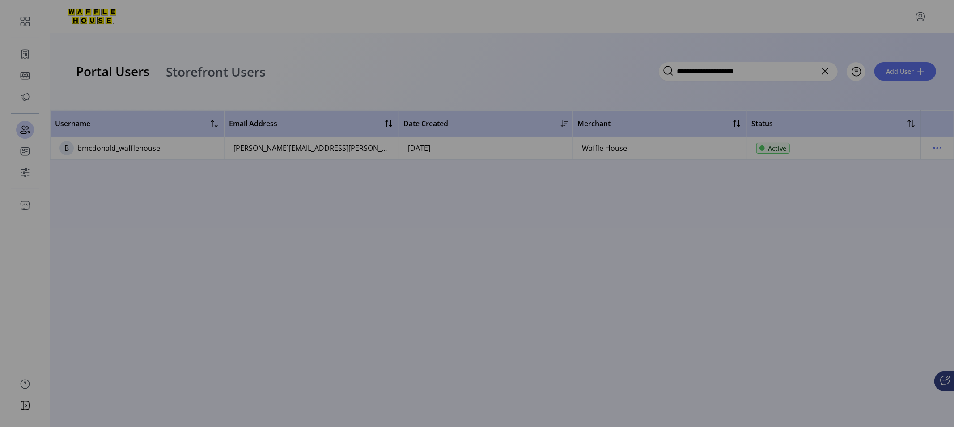
scroll to position [453, 0]
click at [720, 221] on div "Portal User Details BM [PERSON_NAME] User Since [DATE] Active Username bmcdonal…" at bounding box center [477, 213] width 954 height 427
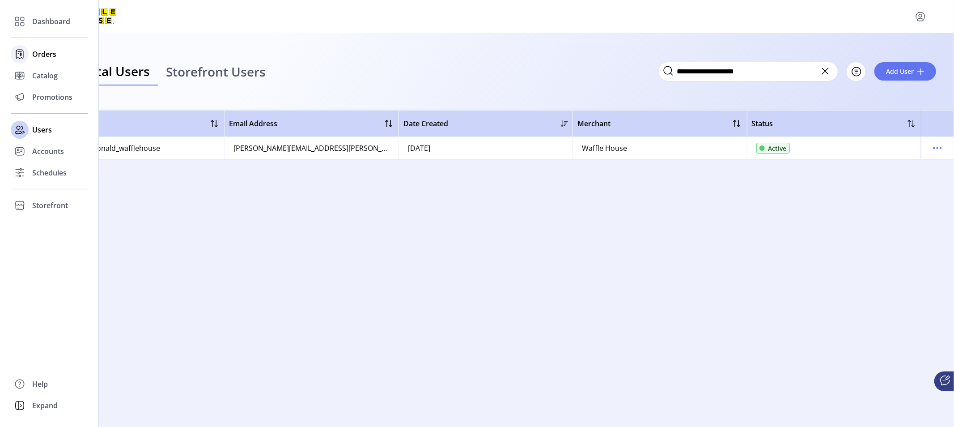
click at [49, 58] on span "Orders" at bounding box center [44, 54] width 24 height 11
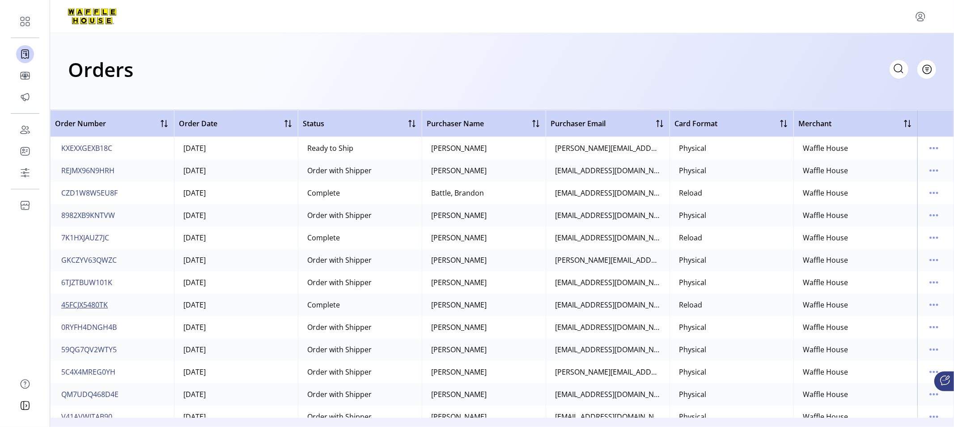
click at [97, 305] on span "45FCJX5480TK" at bounding box center [84, 304] width 47 height 11
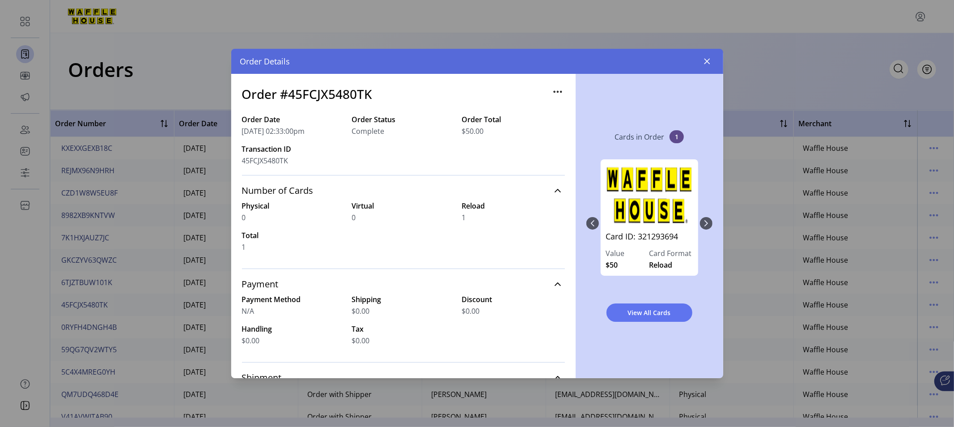
click at [674, 136] on span "1" at bounding box center [676, 136] width 14 height 13
click at [707, 225] on div "Card ID: 321293694 Value $50 Card Format Reload" at bounding box center [649, 223] width 126 height 146
click at [593, 222] on div "Card ID: 321293694 Value $50 Card Format Reload" at bounding box center [649, 223] width 126 height 146
click at [644, 310] on span "View All Cards" at bounding box center [649, 312] width 63 height 9
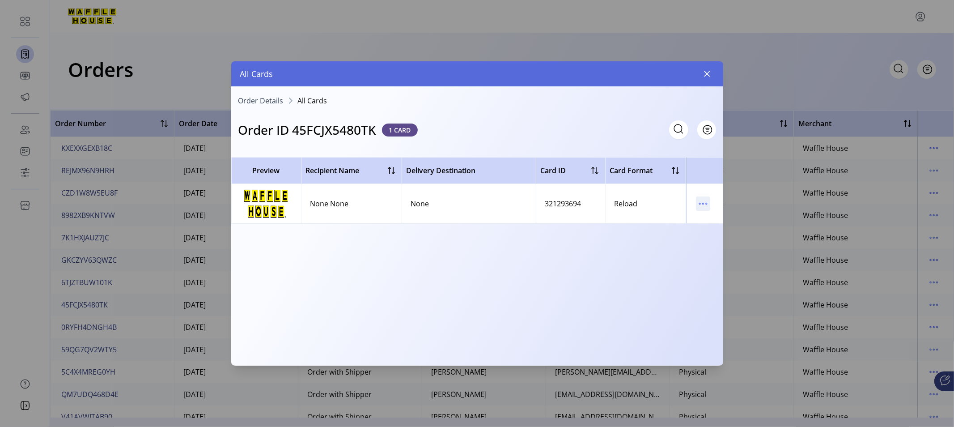
click at [701, 200] on icon "menu" at bounding box center [703, 203] width 14 height 14
click at [722, 222] on span "View Card Details" at bounding box center [740, 220] width 74 height 7
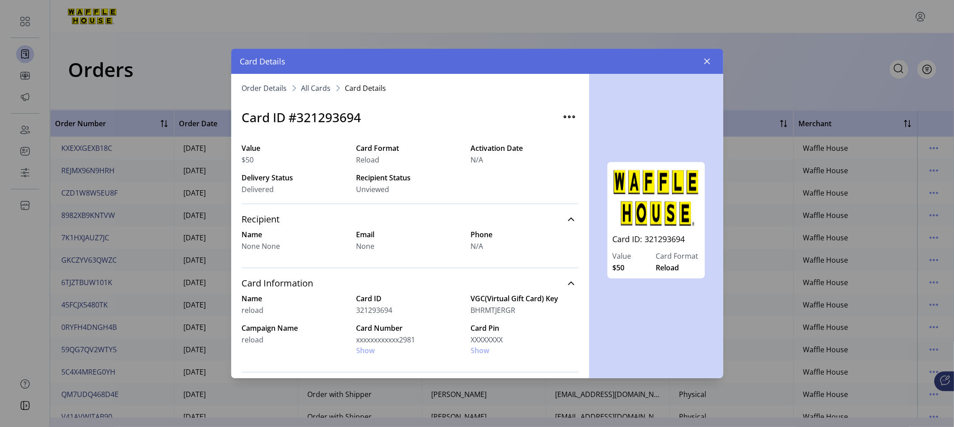
click at [272, 87] on span "Order Details" at bounding box center [264, 88] width 45 height 7
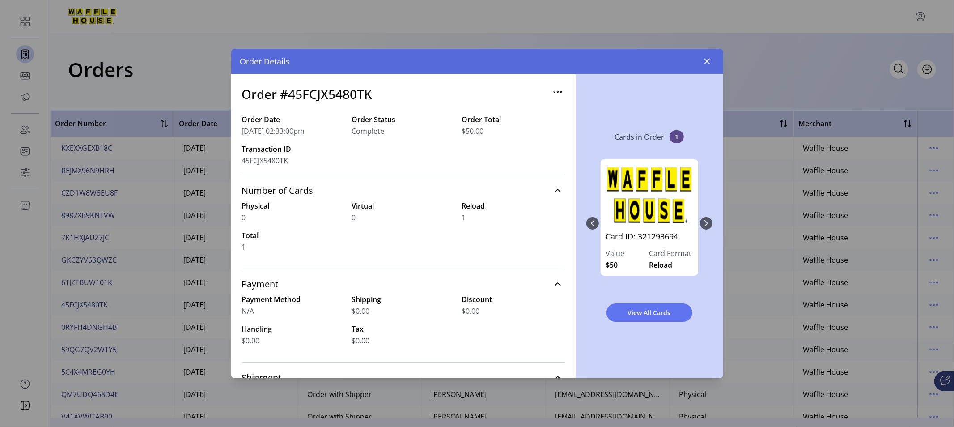
click at [706, 225] on div "Card ID: 321293694 Value $50 Card Format Reload" at bounding box center [649, 223] width 126 height 146
click at [678, 133] on span "1" at bounding box center [676, 136] width 14 height 13
drag, startPoint x: 576, startPoint y: 208, endPoint x: 572, endPoint y: 251, distance: 43.0
click at [572, 251] on div "Order #45FCJX5480TK Order Date [DATE] 02:33:00pm Order Status Complete Order To…" at bounding box center [477, 226] width 492 height 304
click at [529, 213] on div "1" at bounding box center [513, 217] width 103 height 11
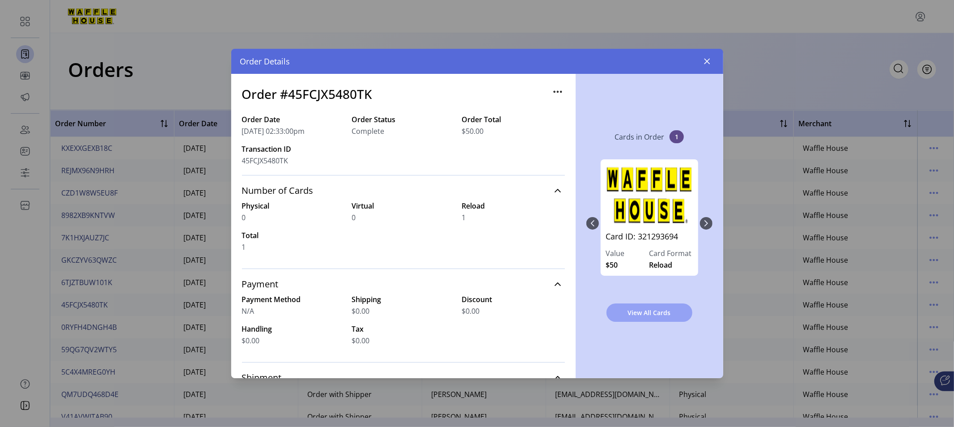
click at [655, 309] on span "View All Cards" at bounding box center [649, 312] width 63 height 9
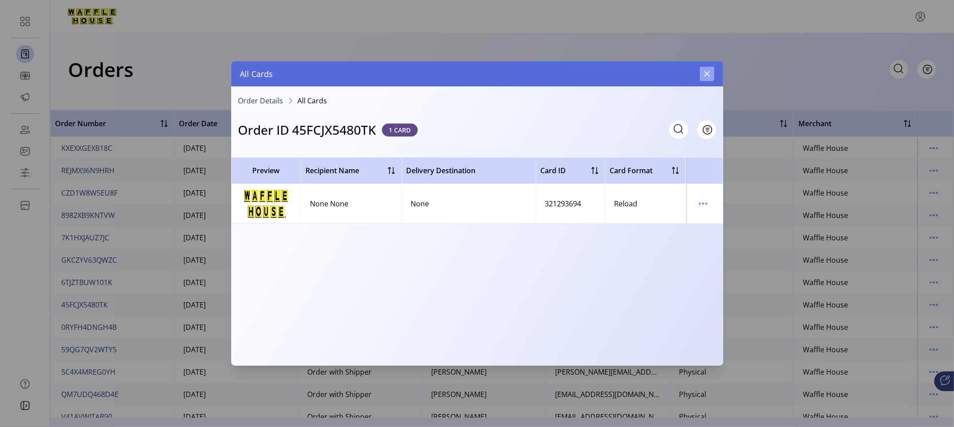
click at [706, 72] on icon "button" at bounding box center [706, 73] width 7 height 7
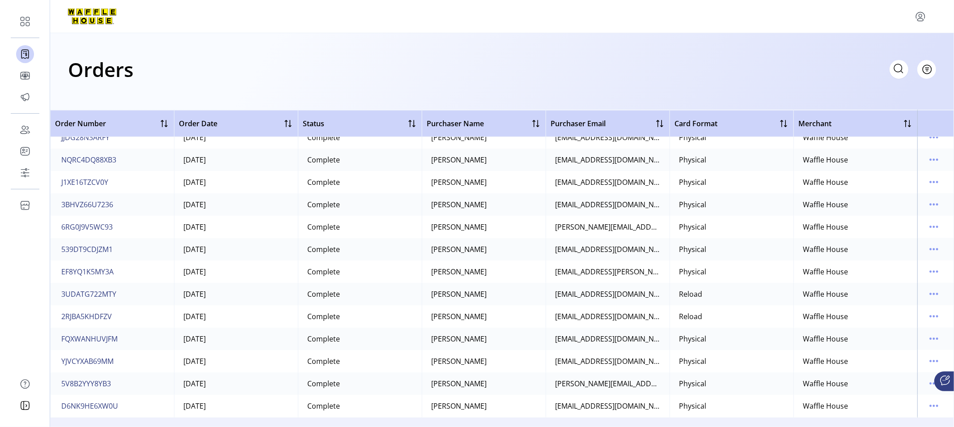
scroll to position [1105, 0]
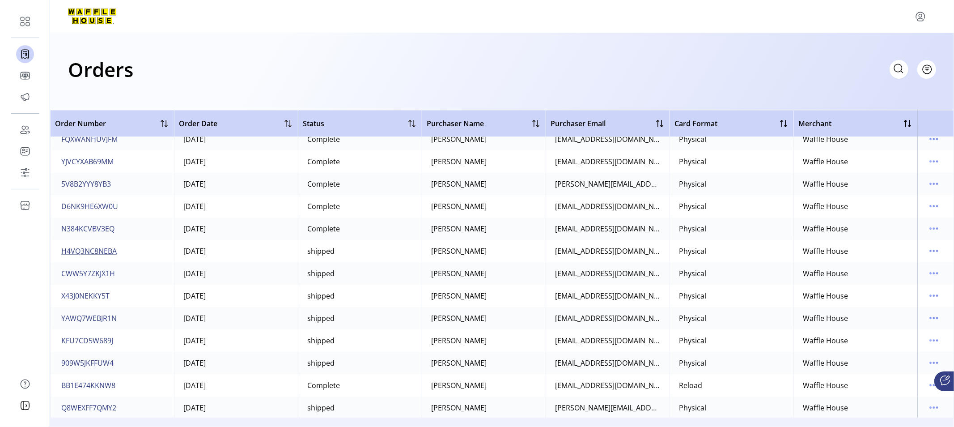
click at [93, 252] on span "H4VQ3NC8NEBA" at bounding box center [88, 251] width 55 height 11
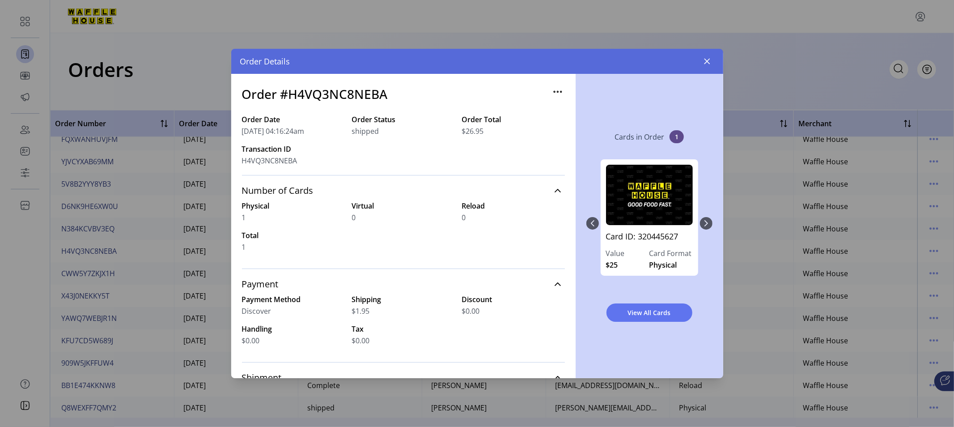
click at [707, 224] on div "Card ID: 320445627 Value $25 Card Format Physical" at bounding box center [649, 223] width 126 height 146
click at [655, 308] on span "View All Cards" at bounding box center [649, 312] width 63 height 9
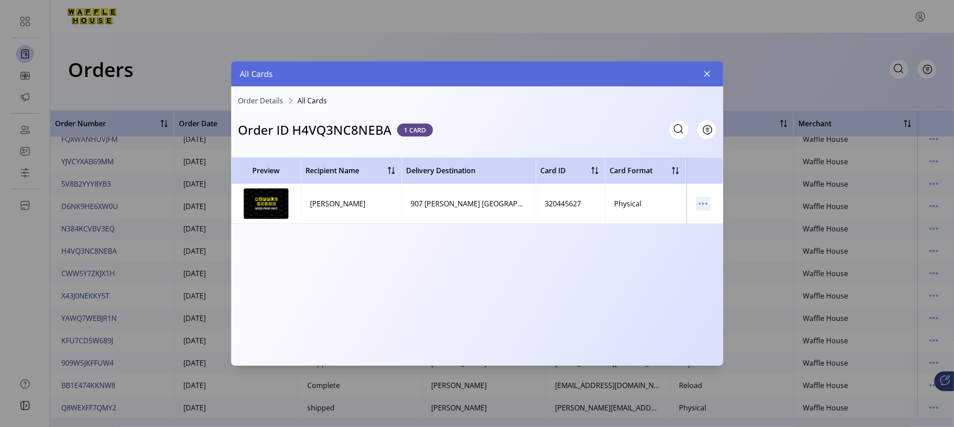
click at [702, 202] on icon "menu" at bounding box center [703, 203] width 14 height 14
click at [721, 219] on span "View Card Details" at bounding box center [740, 220] width 74 height 7
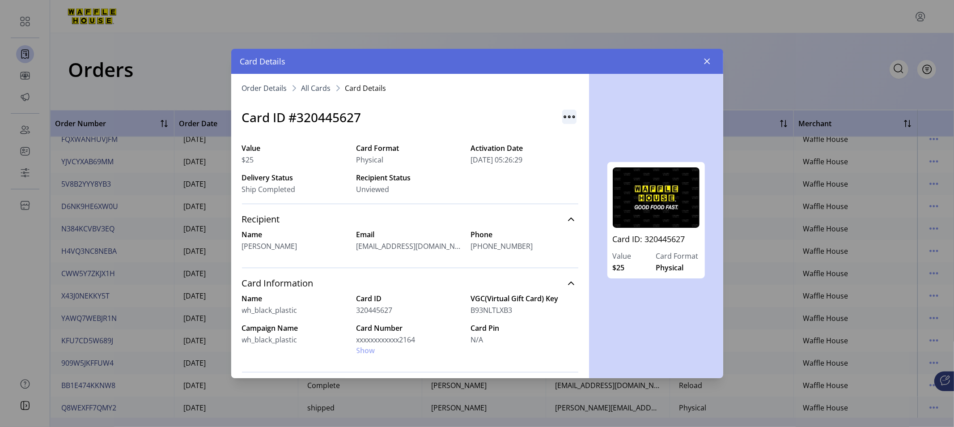
click at [564, 115] on img "button" at bounding box center [569, 117] width 14 height 14
click at [477, 103] on div "Card ID #320445627" at bounding box center [410, 117] width 336 height 40
click at [322, 86] on span "All Cards" at bounding box center [316, 88] width 30 height 7
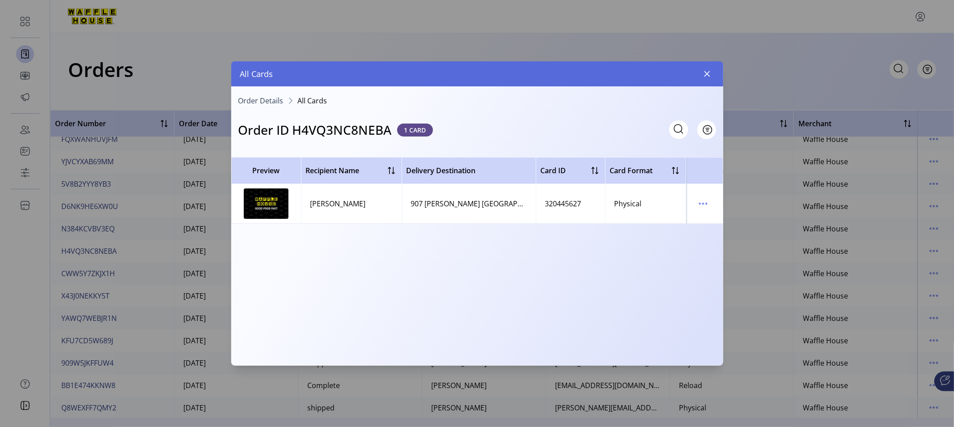
click at [521, 203] on div "907 [PERSON_NAME] [GEOGRAPHIC_DATA][PERSON_NAME]" at bounding box center [469, 203] width 116 height 11
click at [501, 202] on div "907 [PERSON_NAME] [GEOGRAPHIC_DATA][PERSON_NAME]" at bounding box center [469, 203] width 116 height 11
click at [466, 168] on span "Delivery Destination" at bounding box center [441, 170] width 69 height 11
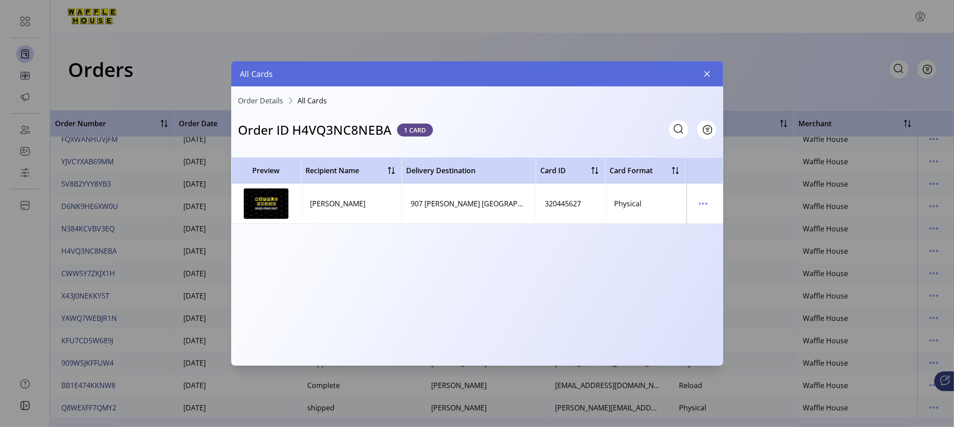
click at [560, 202] on div "320445627" at bounding box center [563, 203] width 36 height 11
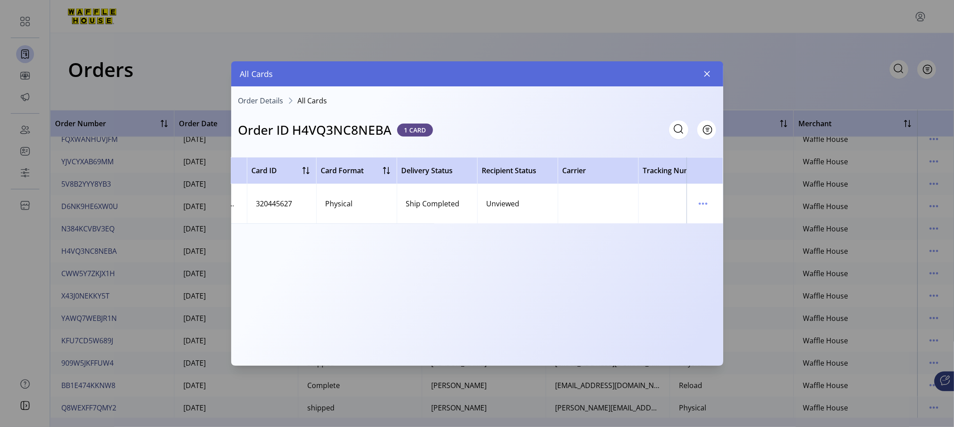
scroll to position [0, 321]
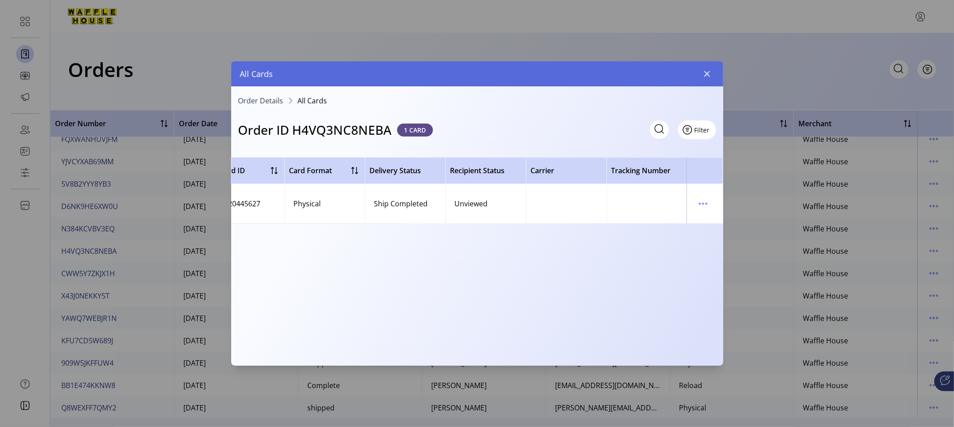
click at [703, 131] on span "Filter" at bounding box center [702, 129] width 15 height 9
click at [706, 162] on span "Delivery Status" at bounding box center [711, 163] width 51 height 7
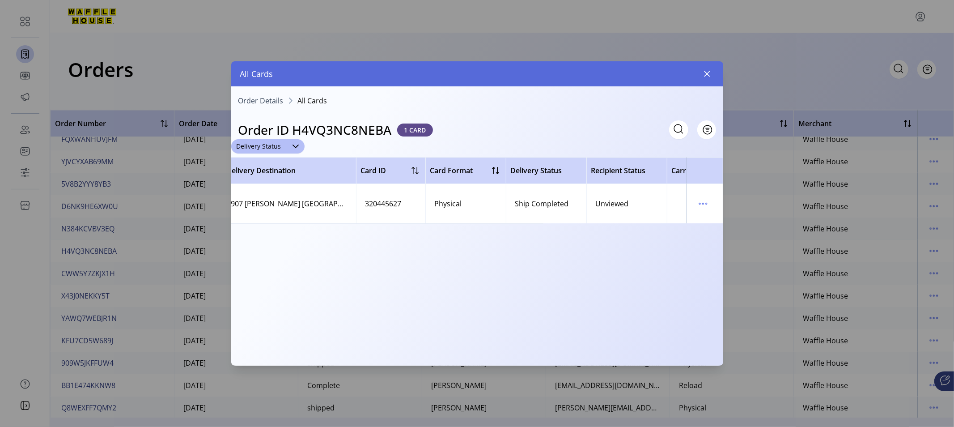
scroll to position [0, 16]
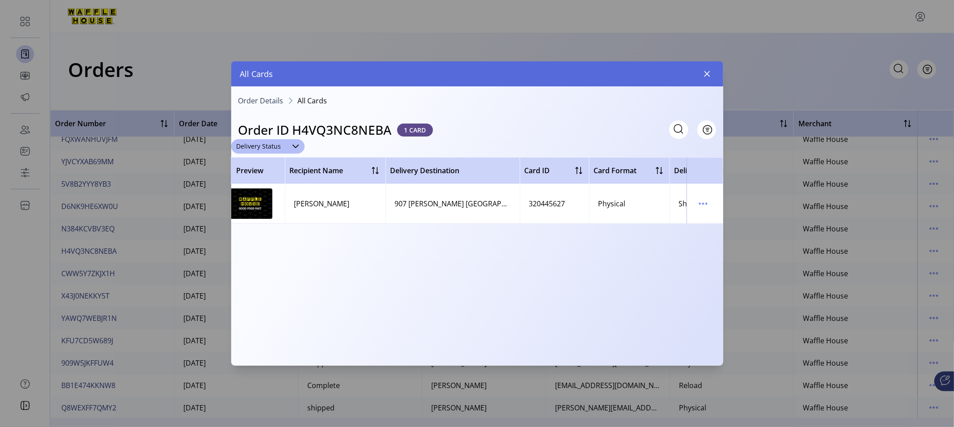
click at [497, 203] on div "907 [PERSON_NAME] [GEOGRAPHIC_DATA][PERSON_NAME]" at bounding box center [453, 203] width 116 height 11
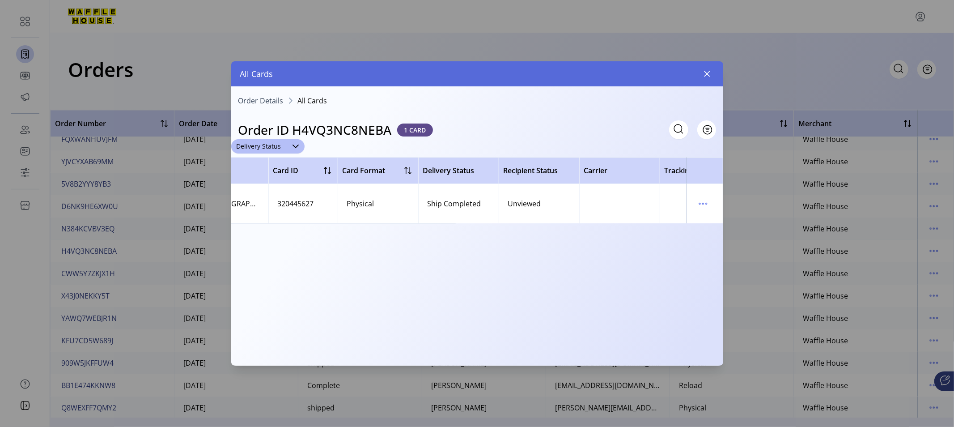
scroll to position [0, 280]
click at [701, 206] on icon "menu" at bounding box center [703, 203] width 14 height 14
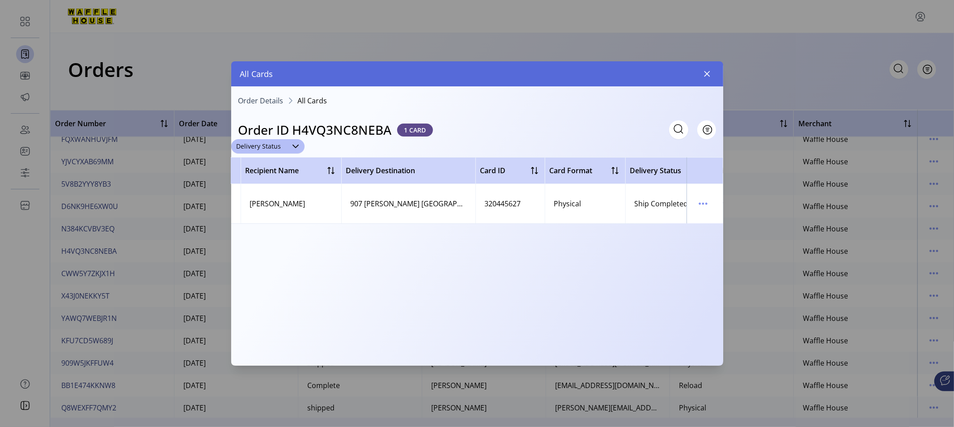
scroll to position [0, 0]
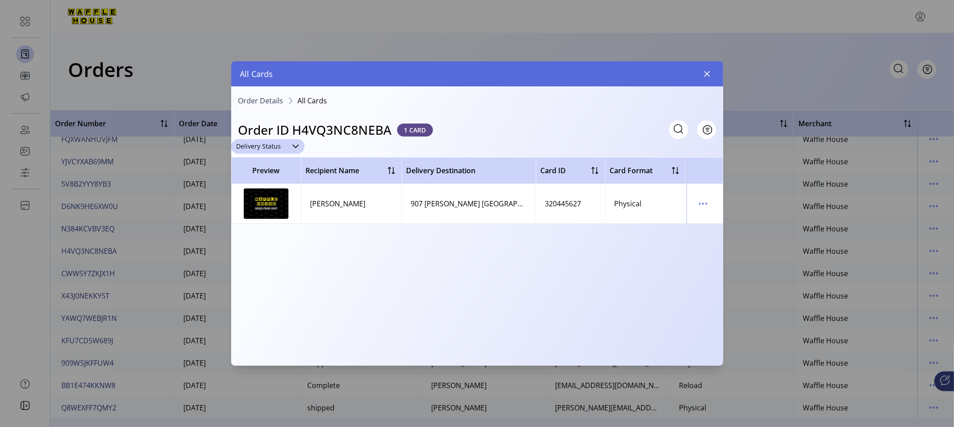
click at [295, 145] on icon "dropdown trigger" at bounding box center [295, 146] width 7 height 7
click at [268, 180] on span "Delivered" at bounding box center [255, 181] width 32 height 10
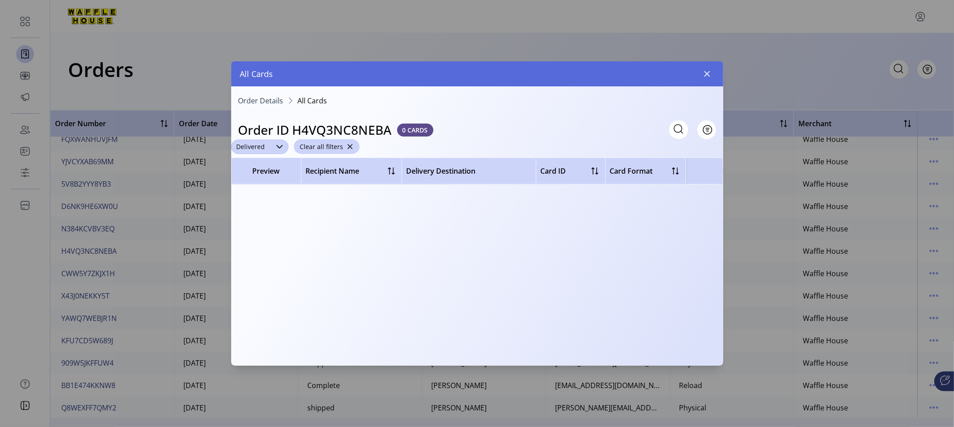
click at [251, 150] on span "Delivered" at bounding box center [250, 147] width 39 height 14
click at [440, 107] on nav "Order Details All Cards" at bounding box center [477, 103] width 492 height 13
click at [709, 75] on icon "button" at bounding box center [706, 73] width 7 height 7
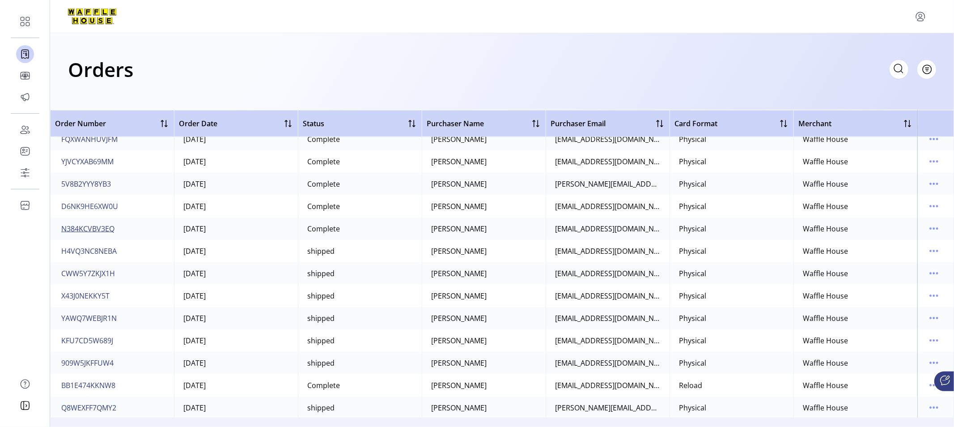
click at [95, 229] on span "N384KCVBV3EQ" at bounding box center [87, 228] width 53 height 11
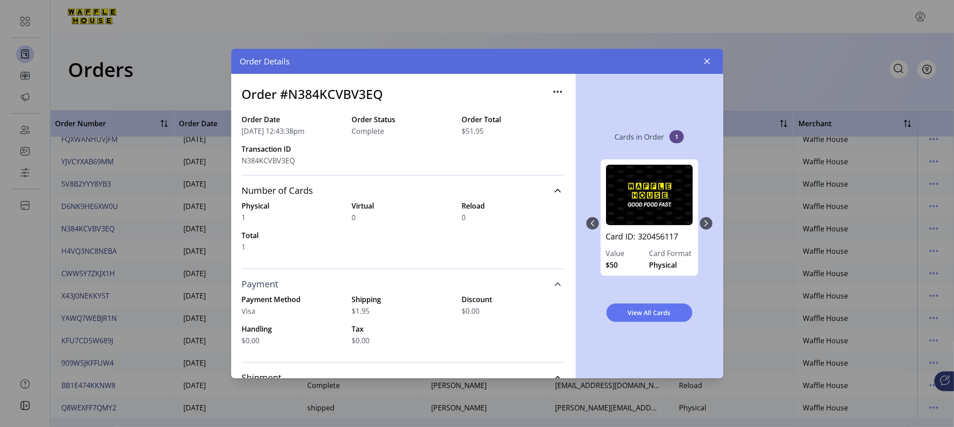
click at [555, 280] on icon at bounding box center [557, 283] width 7 height 7
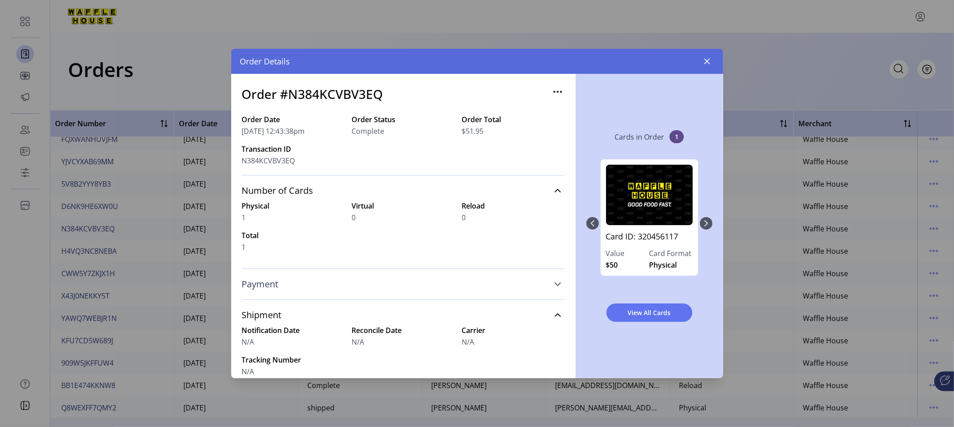
click at [560, 92] on icon "button" at bounding box center [560, 91] width 1 height 1
click at [531, 160] on div "Order Date [DATE] 12:43:38pm Order Status Complete Order Total $51.95 Transacti…" at bounding box center [403, 144] width 323 height 61
click at [647, 312] on span "View All Cards" at bounding box center [649, 312] width 63 height 9
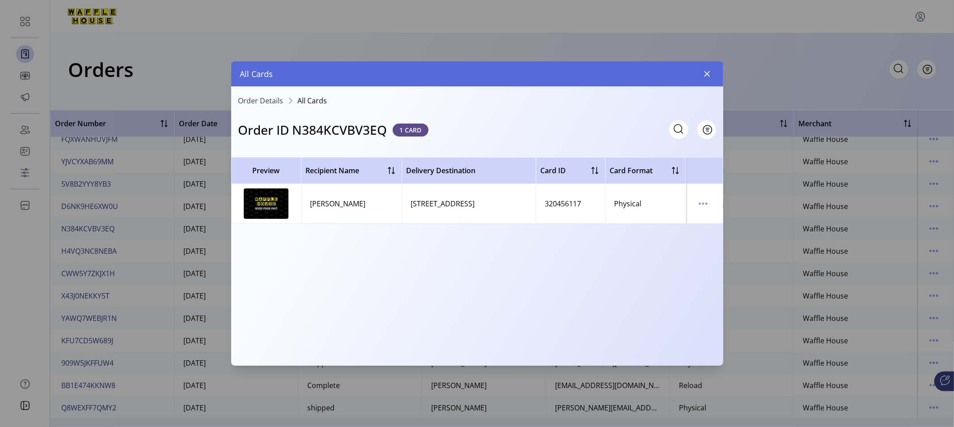
click at [271, 200] on img at bounding box center [266, 203] width 45 height 30
click at [355, 165] on span "Recipient Name" at bounding box center [333, 170] width 54 height 11
click at [456, 170] on span "Delivery Destination" at bounding box center [441, 170] width 69 height 11
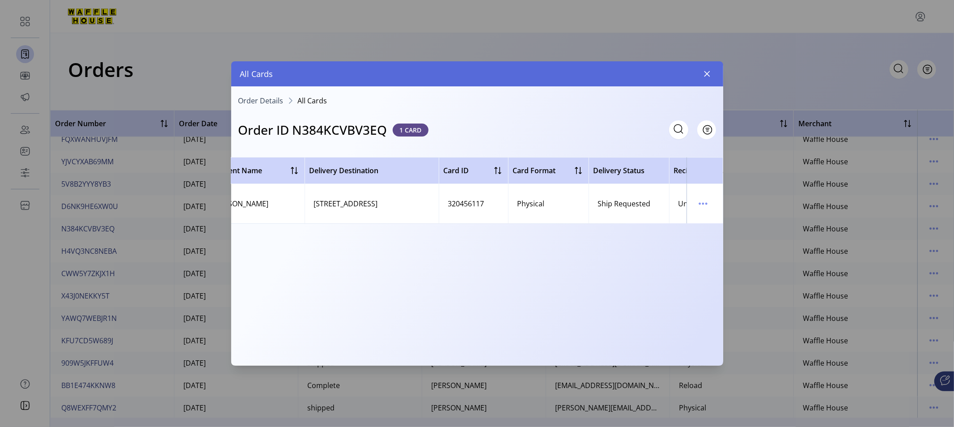
scroll to position [0, 64]
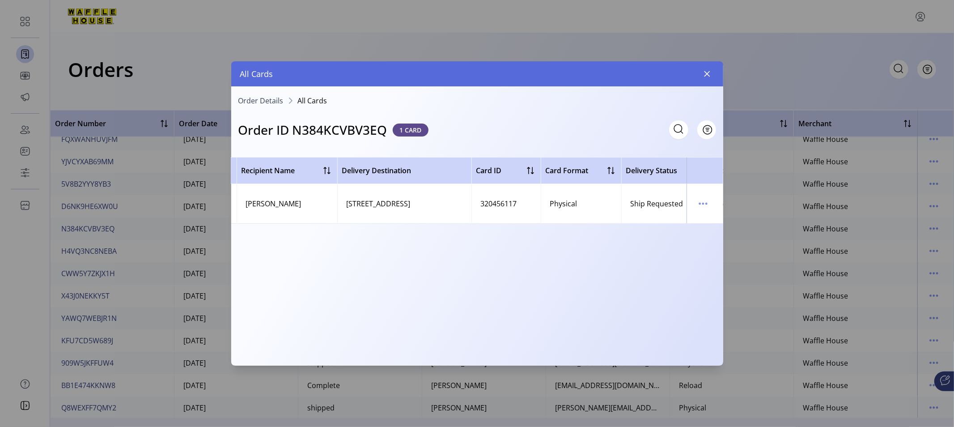
click at [472, 124] on div "Order ID N384KCVBV3EQ 1 CARD Filter" at bounding box center [477, 125] width 492 height 30
click at [393, 171] on span "Delivery Destination" at bounding box center [376, 170] width 69 height 11
click at [355, 130] on h3 "Order ID N384KCVBV3EQ" at bounding box center [312, 129] width 149 height 19
click at [340, 170] on div at bounding box center [340, 170] width 11 height 11
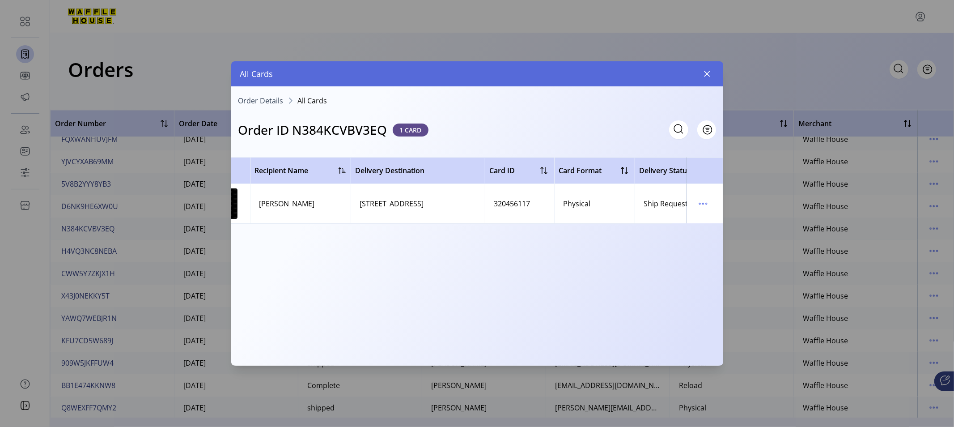
click at [340, 170] on div at bounding box center [342, 170] width 7 height 7
click at [407, 202] on div "[STREET_ADDRESS]" at bounding box center [392, 203] width 64 height 11
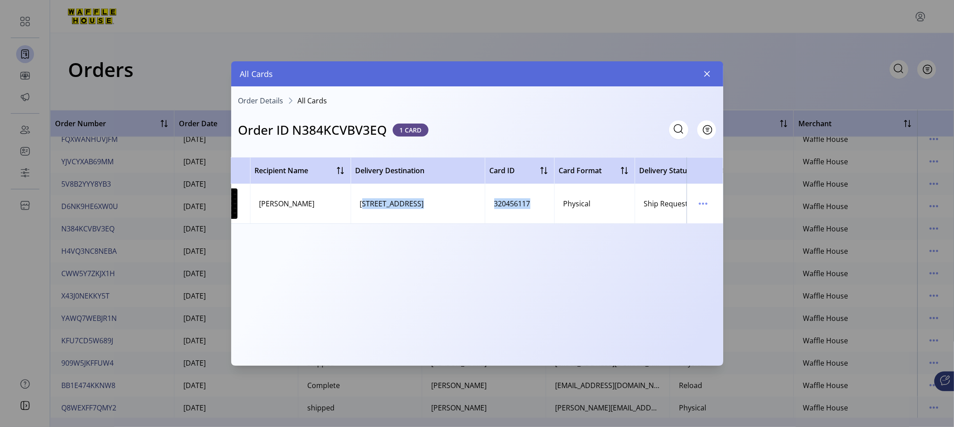
drag, startPoint x: 407, startPoint y: 202, endPoint x: 512, endPoint y: 207, distance: 104.8
click at [512, 207] on tr "[PERSON_NAME] [STREET_ADDRESS] 320456117 Physical Ship Requested Unviewed" at bounding box center [586, 203] width 813 height 39
click at [496, 234] on div "Preview Recipient Name Delivery Destination Card ID Card Format Delivery Status…" at bounding box center [477, 258] width 492 height 202
click at [699, 203] on icon "menu" at bounding box center [703, 203] width 14 height 14
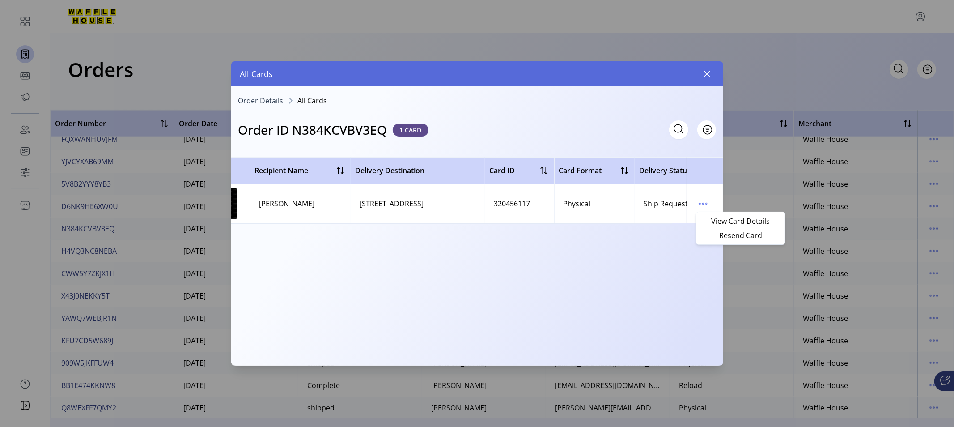
click at [726, 220] on span "View Card Details" at bounding box center [740, 220] width 74 height 7
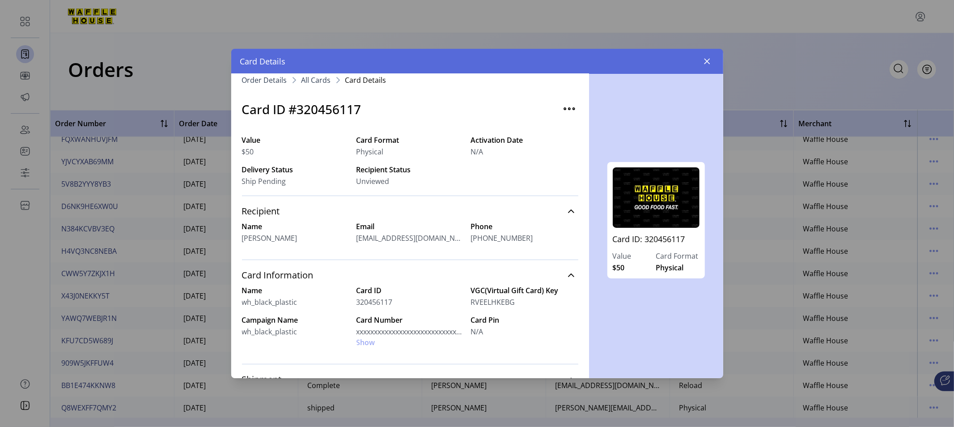
scroll to position [14, 0]
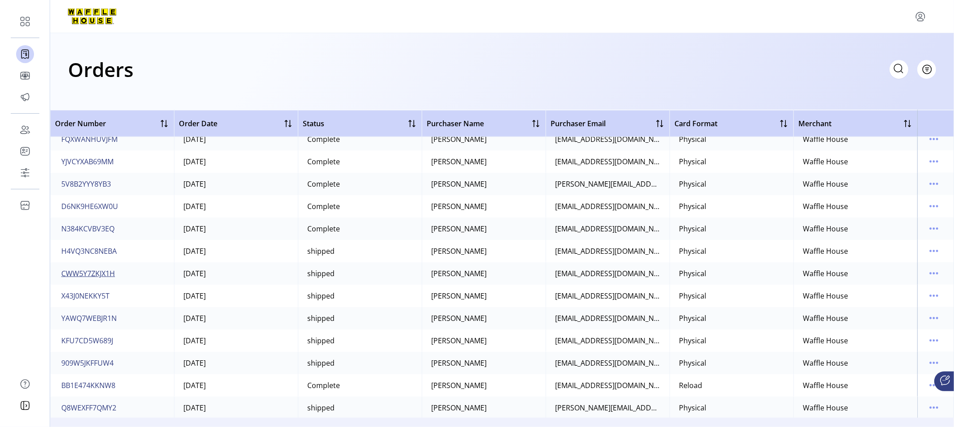
click at [100, 273] on span "CWW5Y7ZKJX1H" at bounding box center [88, 273] width 54 height 11
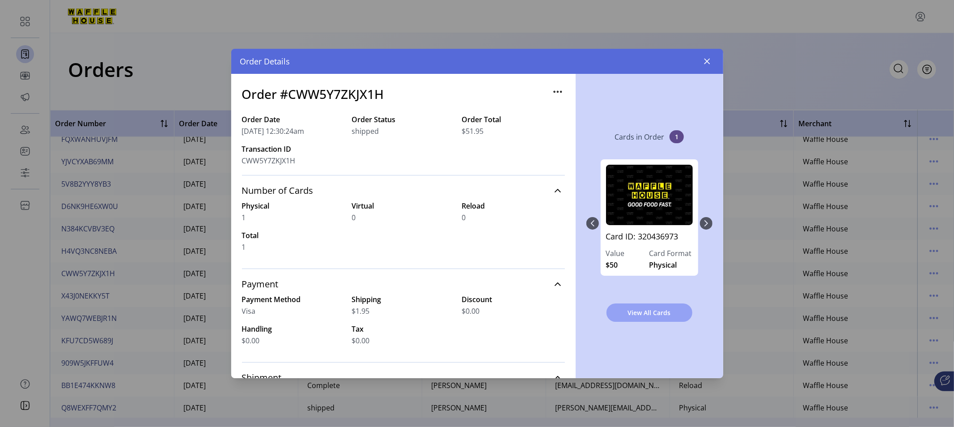
click at [632, 314] on span "View All Cards" at bounding box center [649, 312] width 63 height 9
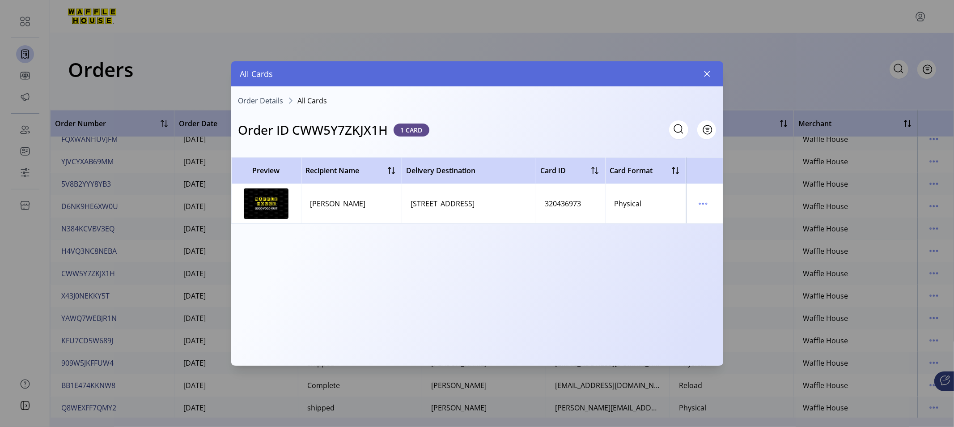
click at [407, 200] on tr "[PERSON_NAME] [STREET_ADDRESS] 320436973 Physical Ship Completed Unviewed" at bounding box center [637, 203] width 813 height 39
click at [699, 204] on icon "menu" at bounding box center [703, 203] width 14 height 14
click at [725, 220] on span "View Card Details" at bounding box center [740, 220] width 74 height 7
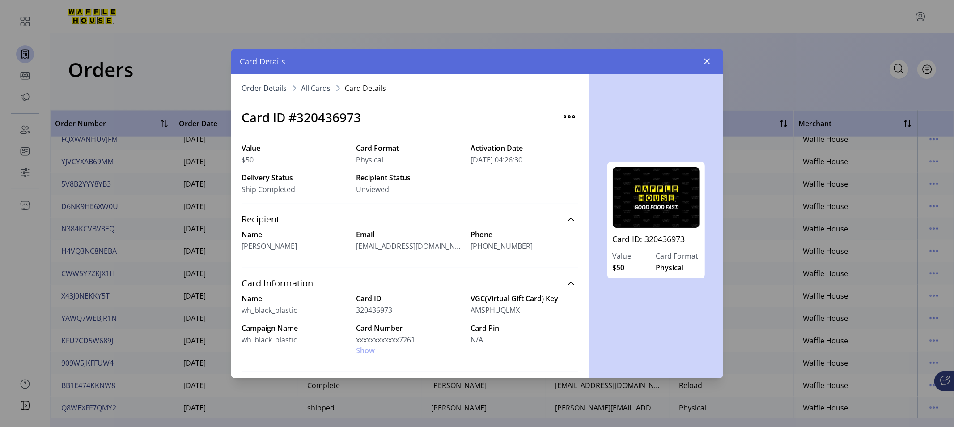
click at [369, 348] on div "Card Number xxxxxxxxxxxx7261 Show" at bounding box center [409, 338] width 107 height 33
click at [367, 350] on div "Card Number xxxxxxxxxxxx7261 Show" at bounding box center [409, 338] width 107 height 33
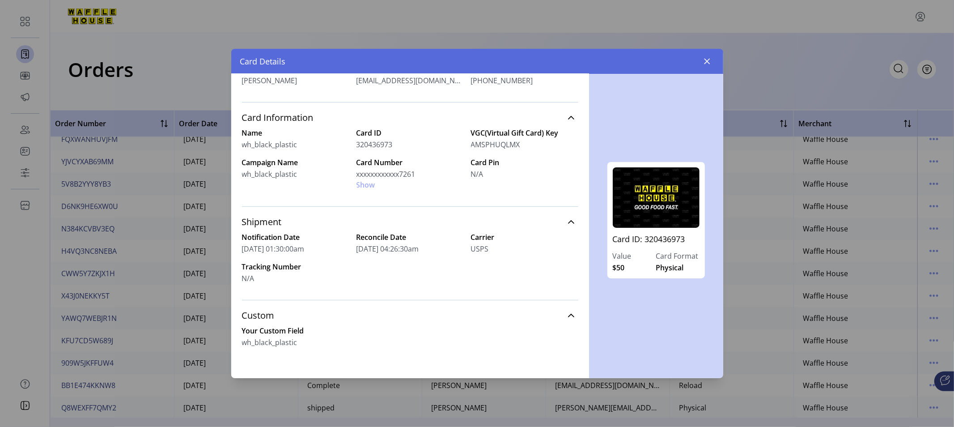
scroll to position [171, 0]
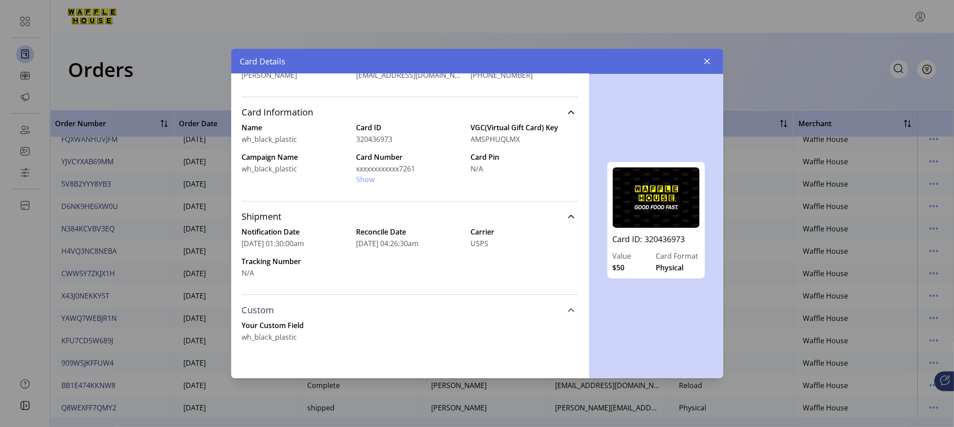
click at [567, 306] on link "Custom" at bounding box center [410, 310] width 336 height 20
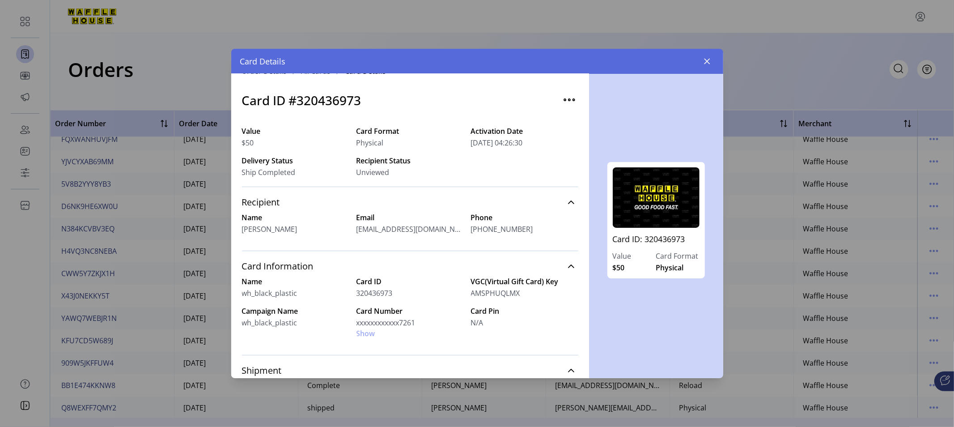
scroll to position [17, 0]
click at [709, 60] on icon "button" at bounding box center [706, 61] width 7 height 7
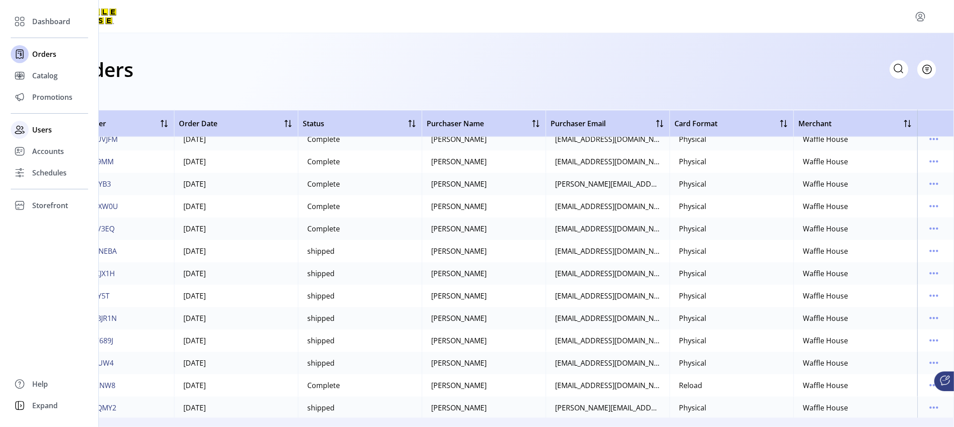
click at [43, 126] on span "Users" at bounding box center [42, 129] width 20 height 11
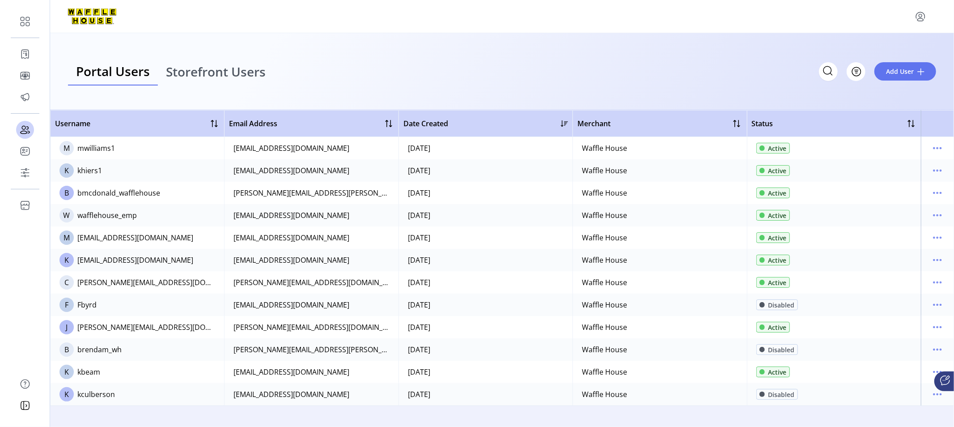
click at [781, 149] on span "Active" at bounding box center [777, 148] width 18 height 9
click at [858, 149] on icon "menu" at bounding box center [937, 148] width 14 height 14
click at [858, 178] on span "View Details" at bounding box center [900, 179] width 74 height 7
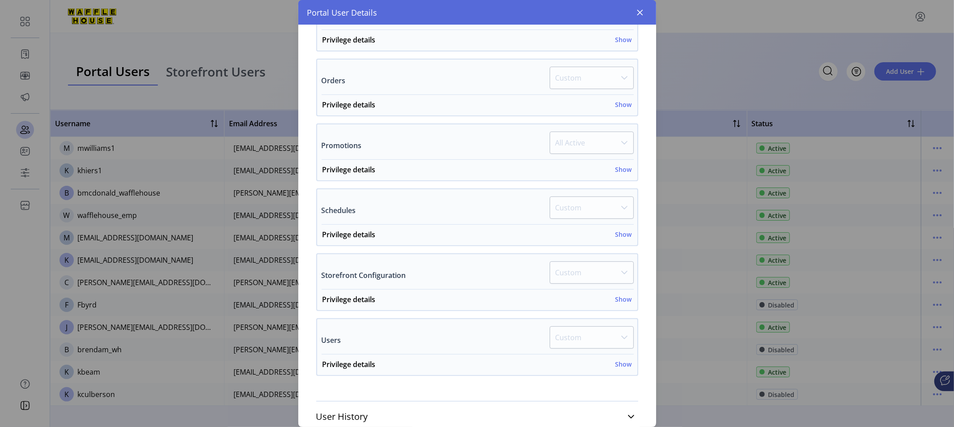
scroll to position [296, 0]
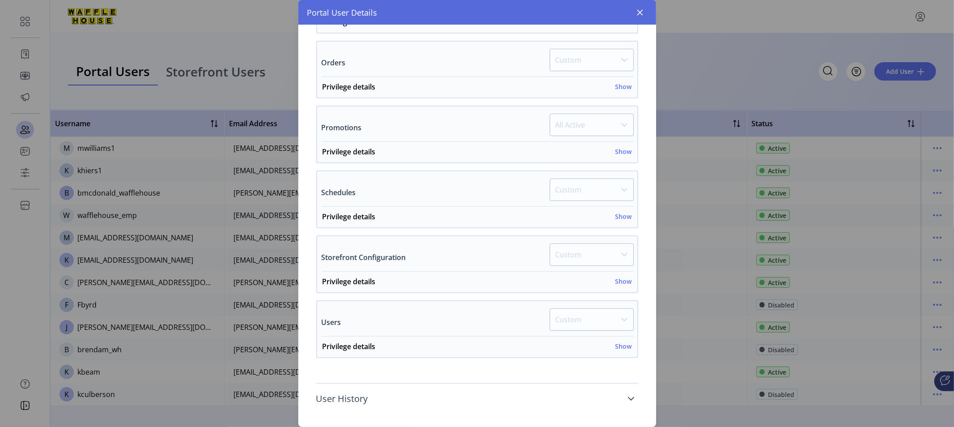
click at [628, 384] on icon at bounding box center [631, 399] width 6 height 4
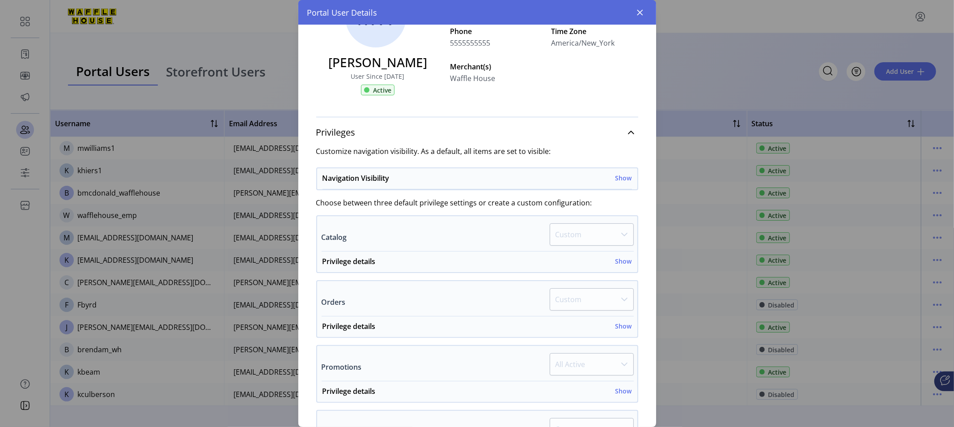
scroll to position [54, 0]
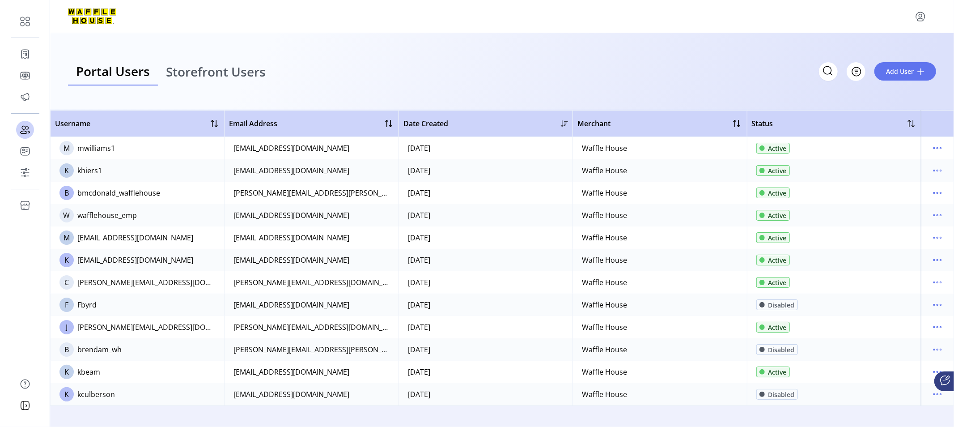
click at [191, 30] on div "Portal User Details MW [PERSON_NAME] User Since [DATE] Active Username mwilliam…" at bounding box center [477, 213] width 954 height 427
click at [858, 193] on icon "menu" at bounding box center [937, 192] width 1 height 1
click at [858, 222] on span "View Details" at bounding box center [900, 224] width 74 height 7
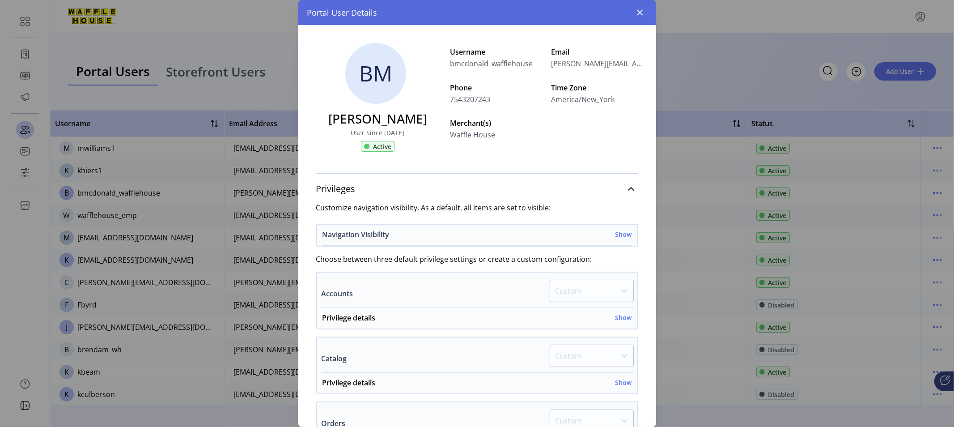
click at [623, 234] on h6 "Show" at bounding box center [623, 233] width 17 height 9
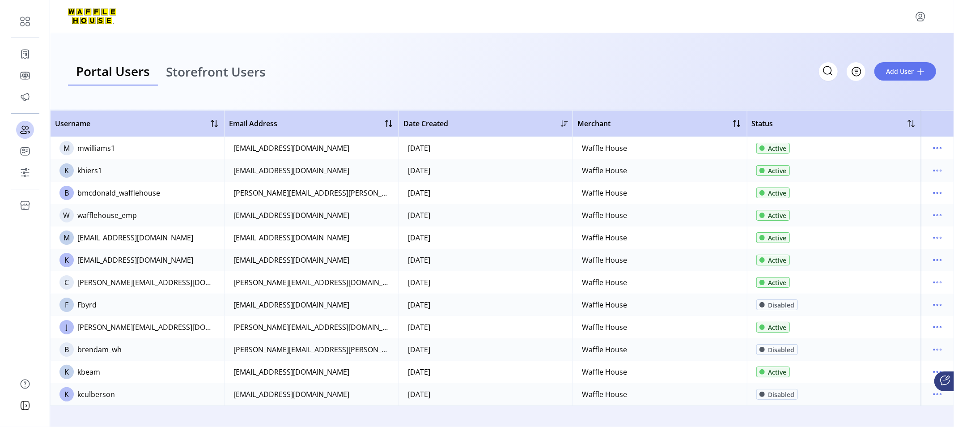
drag, startPoint x: 657, startPoint y: 163, endPoint x: 654, endPoint y: 185, distance: 22.1
click at [858, 147] on icon "menu" at bounding box center [937, 148] width 14 height 14
click at [858, 167] on span "Edit Details" at bounding box center [900, 165] width 74 height 7
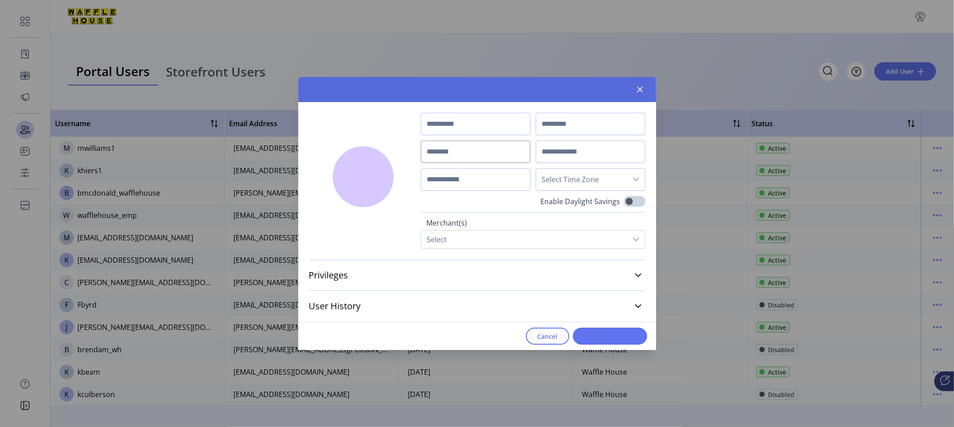
type input "******"
type input "********"
type input "**********"
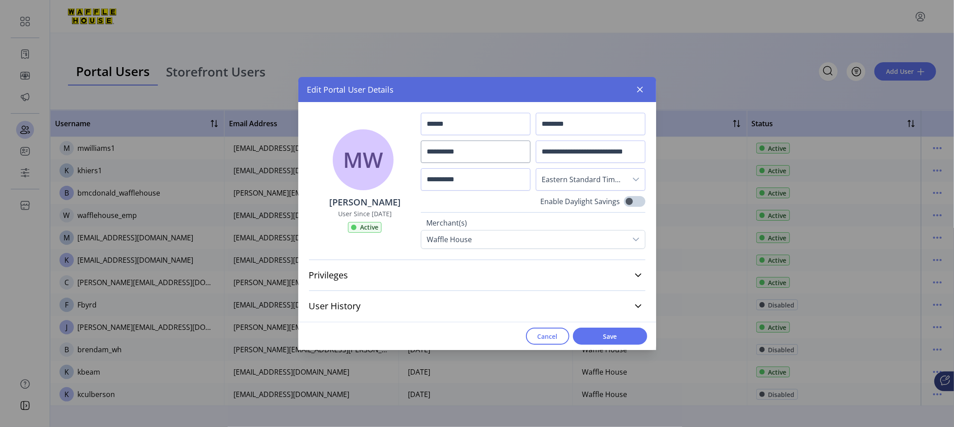
click at [644, 89] on button "button" at bounding box center [640, 89] width 14 height 14
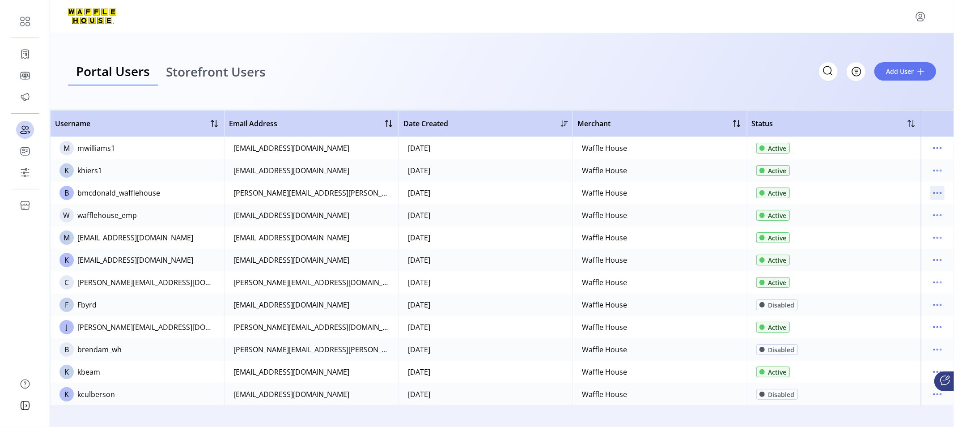
click at [858, 190] on icon "menu" at bounding box center [937, 193] width 14 height 14
click at [858, 222] on span "View Details" at bounding box center [900, 224] width 74 height 7
drag, startPoint x: 657, startPoint y: 131, endPoint x: 655, endPoint y: 158, distance: 27.3
click at [858, 194] on icon "menu" at bounding box center [937, 193] width 14 height 14
click at [858, 227] on span "View Details" at bounding box center [900, 224] width 74 height 7
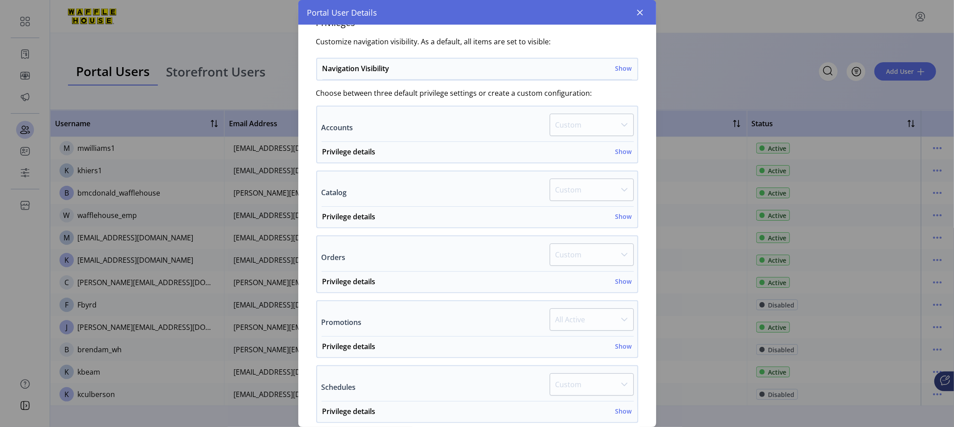
scroll to position [172, 0]
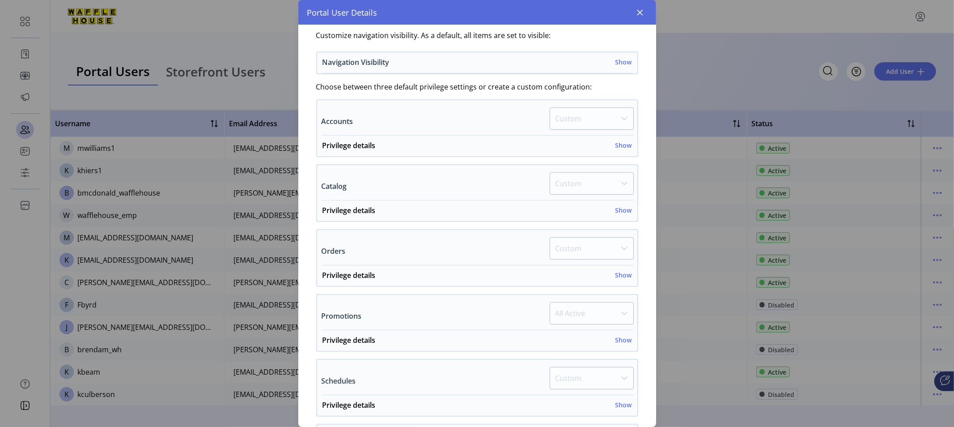
click at [619, 63] on h6 "Show" at bounding box center [623, 61] width 17 height 9
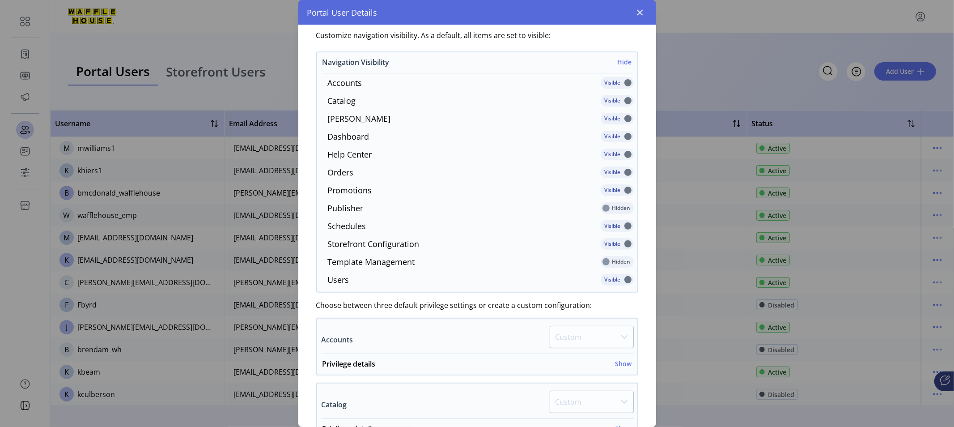
click at [619, 63] on h6 "Hide" at bounding box center [625, 61] width 14 height 9
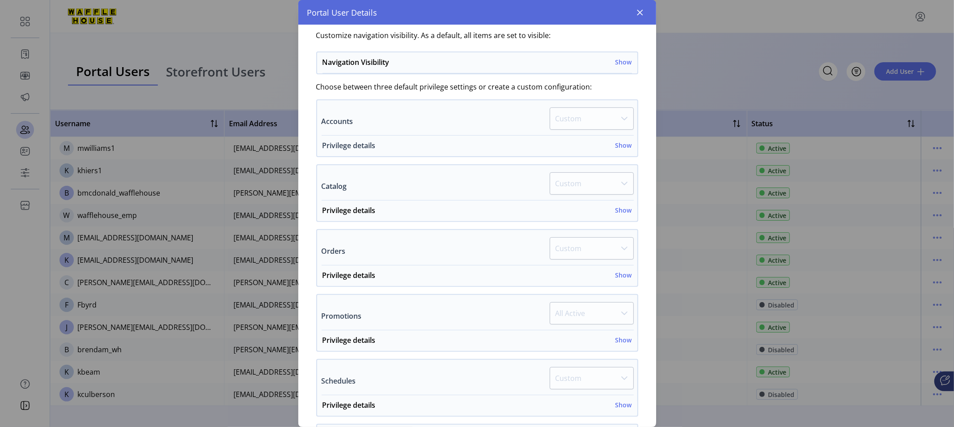
click at [619, 143] on h6 "Show" at bounding box center [623, 144] width 17 height 9
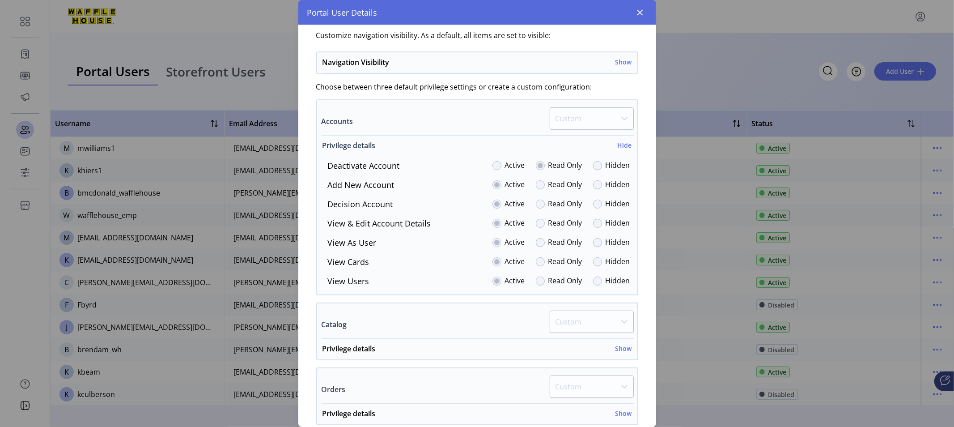
click at [619, 143] on h6 "Hide" at bounding box center [625, 144] width 14 height 9
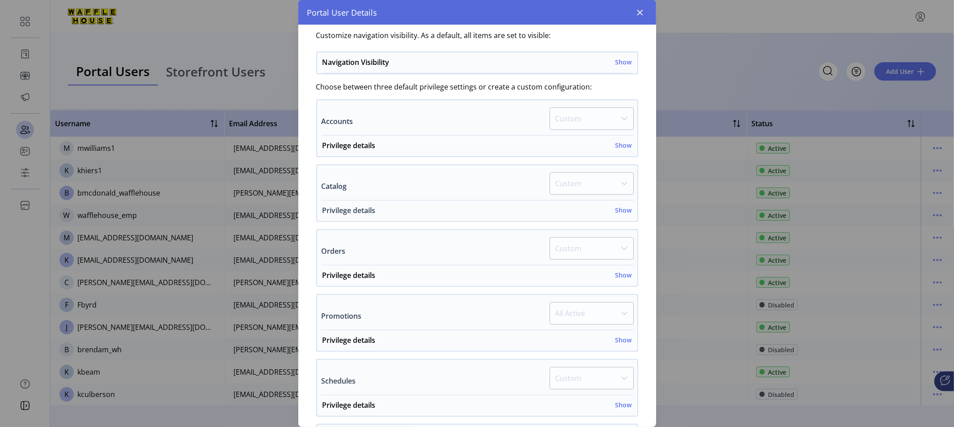
click at [619, 207] on h6 "Show" at bounding box center [623, 209] width 17 height 9
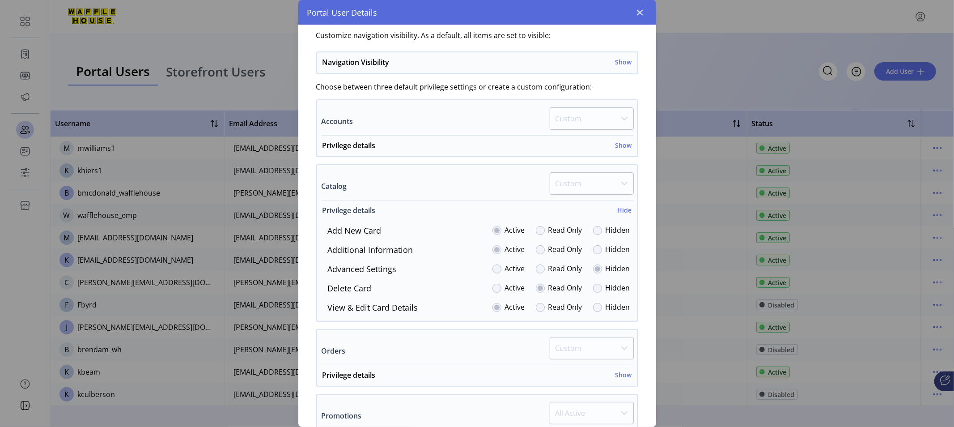
click at [619, 206] on h6 "Hide" at bounding box center [625, 209] width 14 height 9
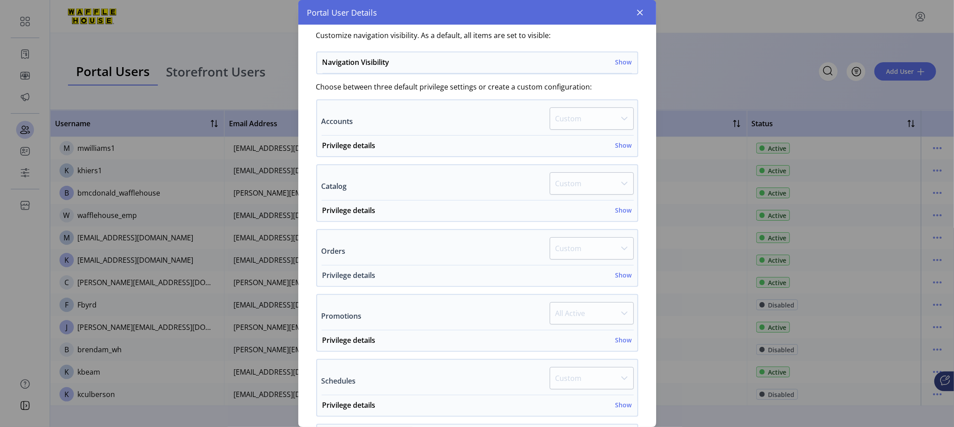
click at [617, 272] on h6 "Show" at bounding box center [623, 274] width 17 height 9
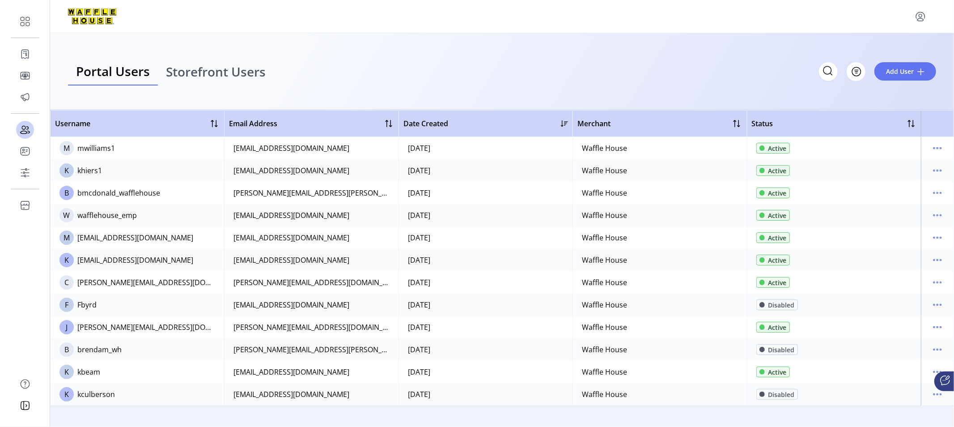
drag, startPoint x: 656, startPoint y: 244, endPoint x: 649, endPoint y: 256, distance: 13.4
click at [858, 192] on icon "menu" at bounding box center [937, 193] width 14 height 14
click at [858, 217] on link "View Details" at bounding box center [899, 224] width 85 height 14
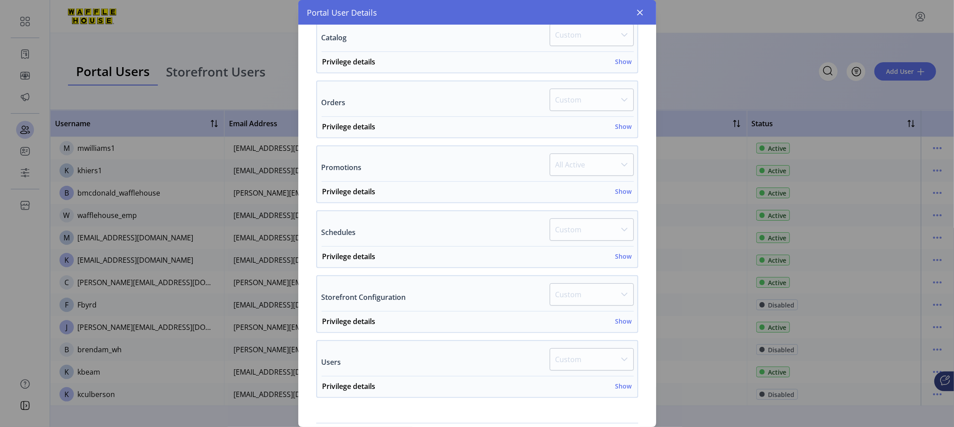
scroll to position [322, 0]
click at [618, 121] on h6 "Show" at bounding box center [623, 124] width 17 height 9
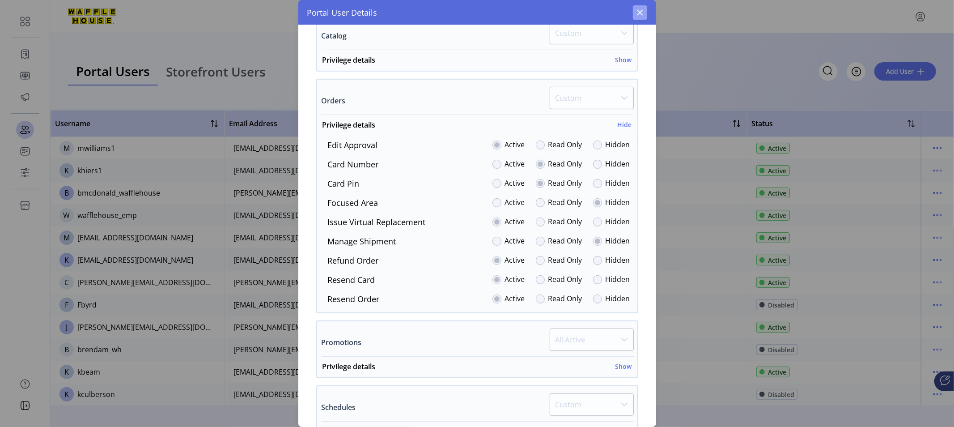
click at [634, 17] on button "button" at bounding box center [640, 12] width 14 height 14
